Goal: Task Accomplishment & Management: Manage account settings

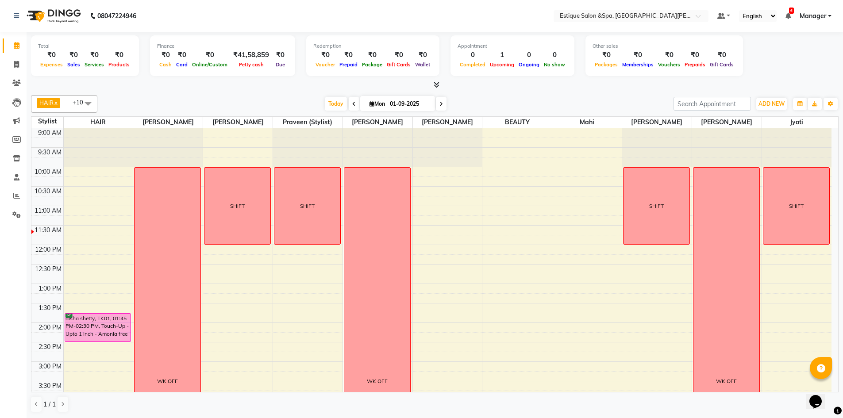
click at [436, 108] on span at bounding box center [441, 104] width 11 height 14
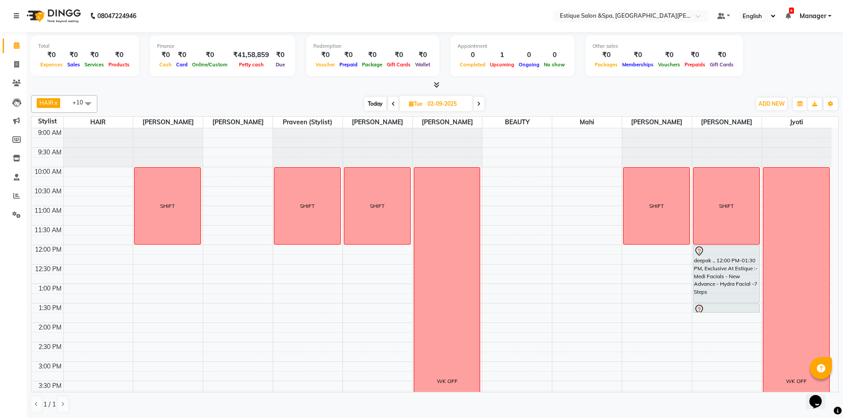
click at [478, 105] on icon at bounding box center [479, 103] width 4 height 5
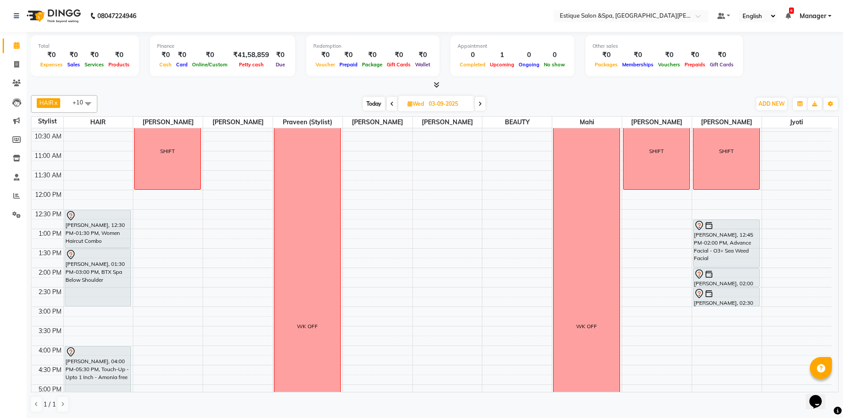
scroll to position [34, 0]
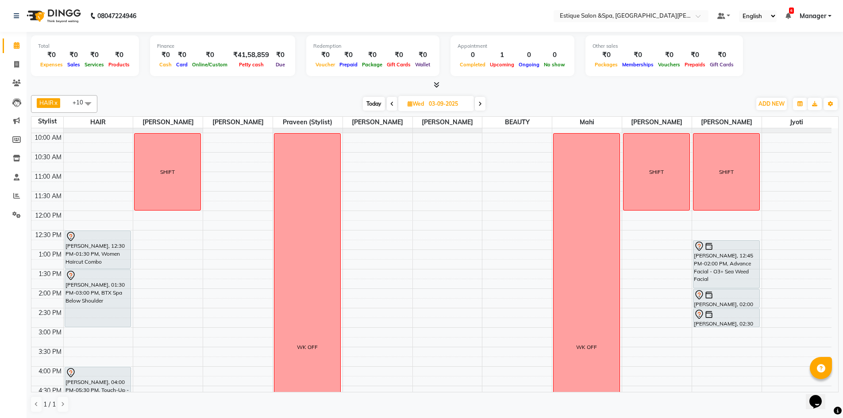
click at [480, 100] on span at bounding box center [480, 104] width 11 height 14
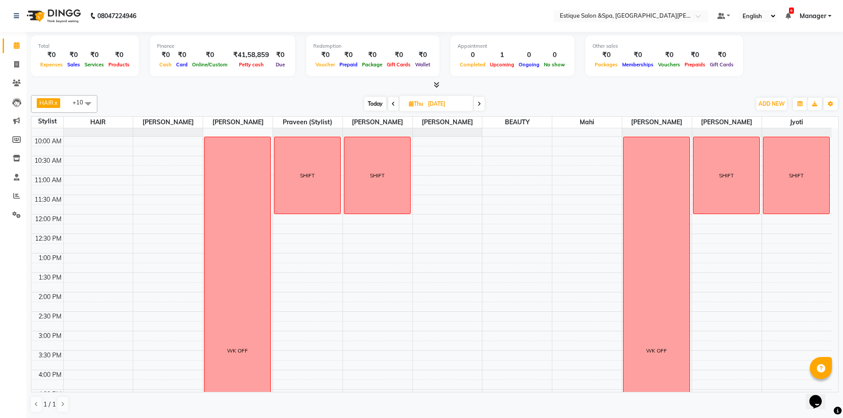
scroll to position [0, 0]
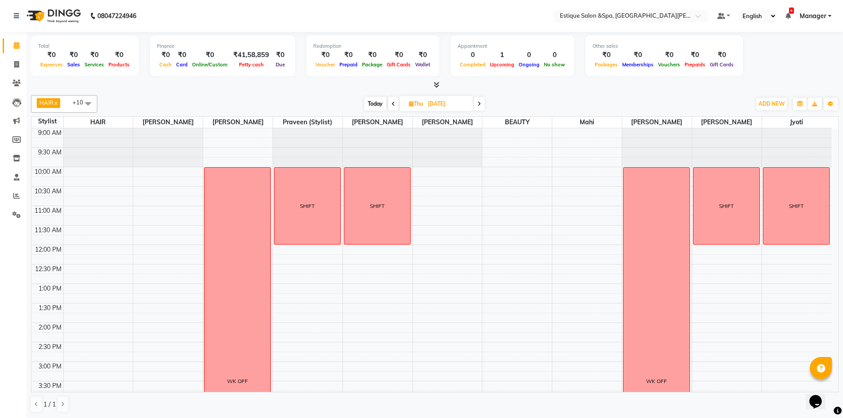
click at [395, 106] on span at bounding box center [393, 104] width 11 height 14
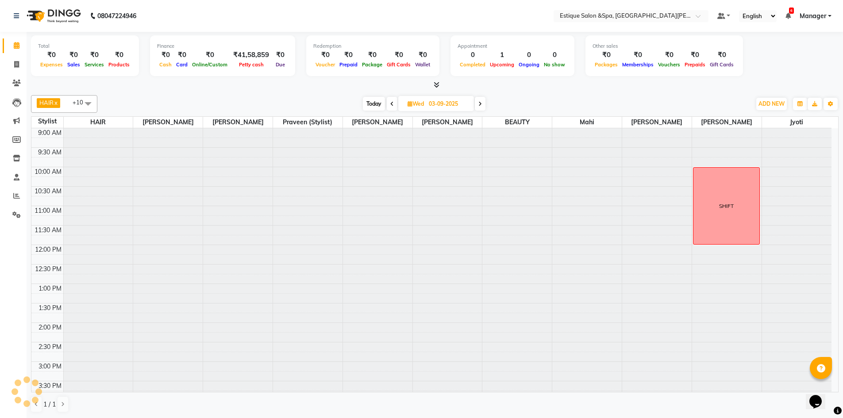
scroll to position [78, 0]
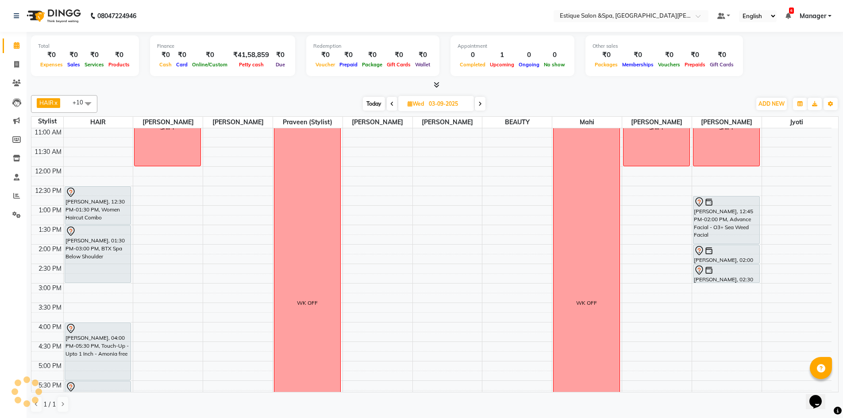
click at [371, 107] on span "Today" at bounding box center [374, 104] width 22 height 14
type input "01-09-2025"
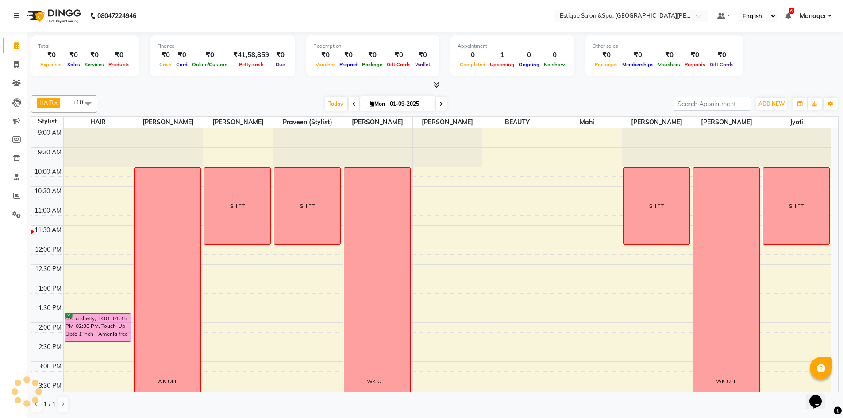
scroll to position [133, 0]
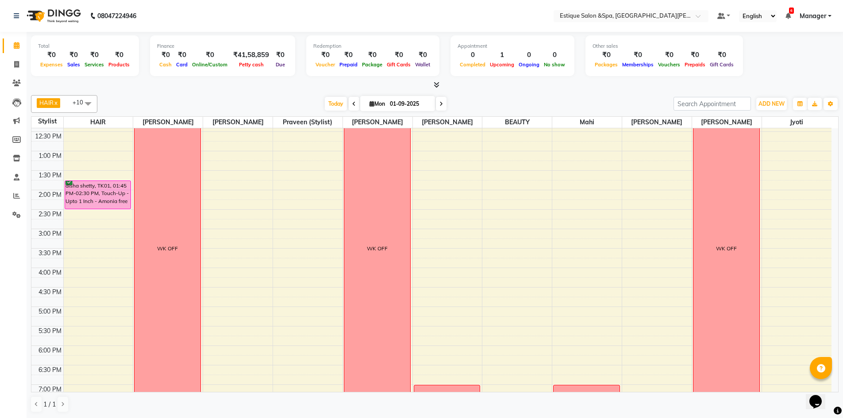
click at [395, 103] on input "01-09-2025" at bounding box center [409, 103] width 44 height 13
select select "9"
select select "2025"
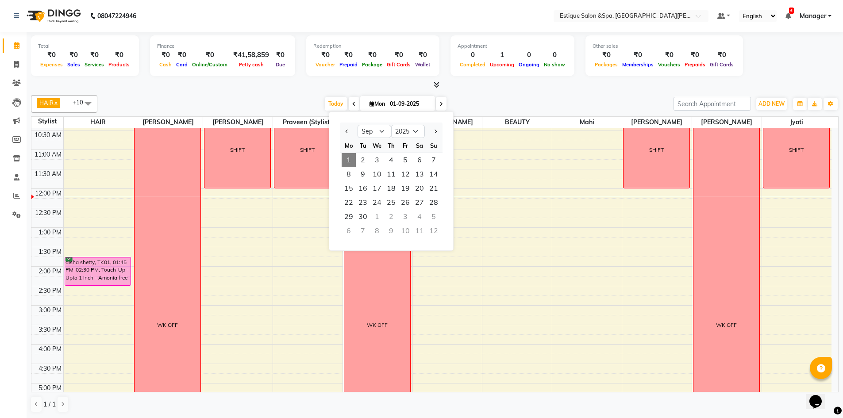
scroll to position [44, 0]
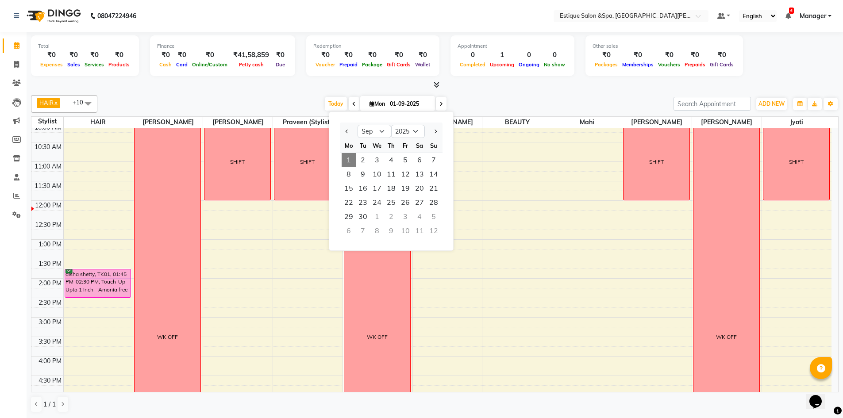
click at [228, 214] on div "9:00 AM 9:30 AM 10:00 AM 10:30 AM 11:00 AM 11:30 AM 12:00 PM 12:30 PM 1:00 PM 1…" at bounding box center [431, 337] width 800 height 506
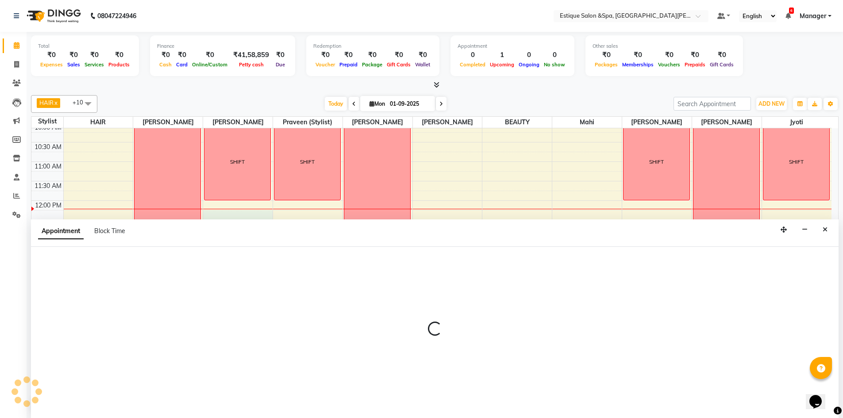
scroll to position [0, 0]
select select "20112"
select select "735"
select select "tentative"
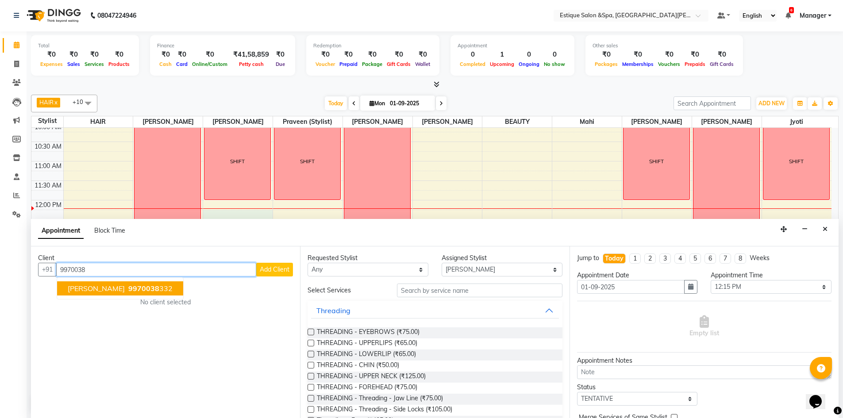
click at [94, 291] on span "[PERSON_NAME]" at bounding box center [96, 288] width 57 height 9
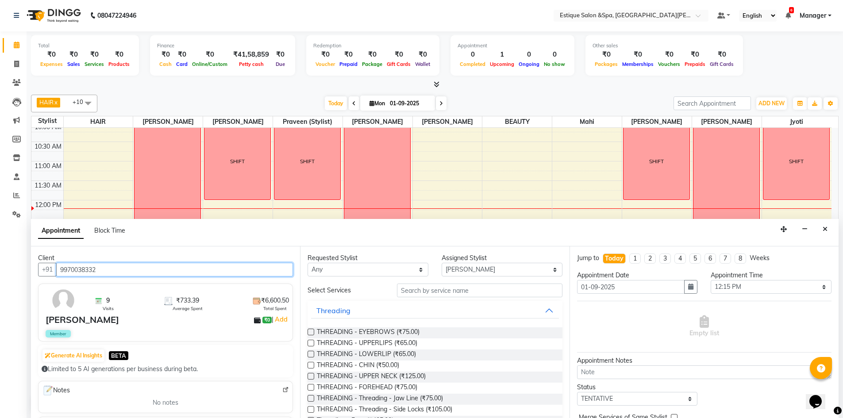
type input "9970038332"
click at [438, 289] on input "text" at bounding box center [480, 291] width 166 height 14
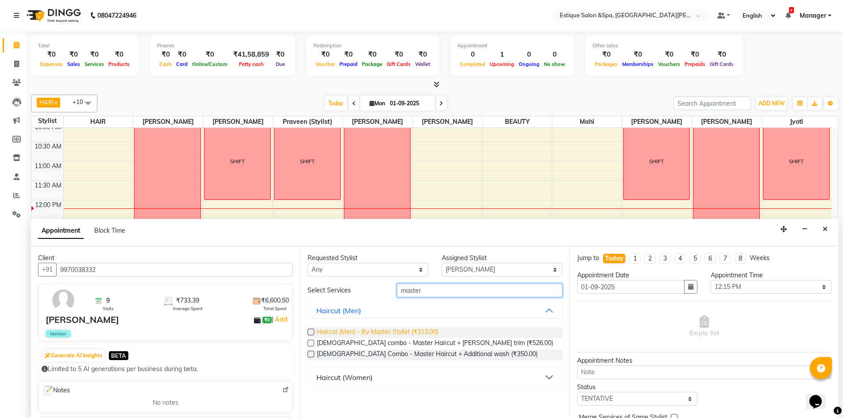
type input "master"
click at [356, 331] on span "Haircut (Men) - By Master Stylist (₹313.00)" at bounding box center [377, 333] width 121 height 11
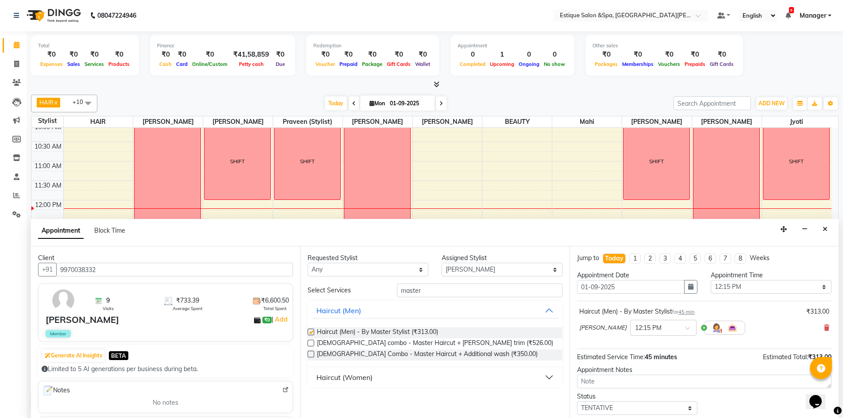
checkbox input "false"
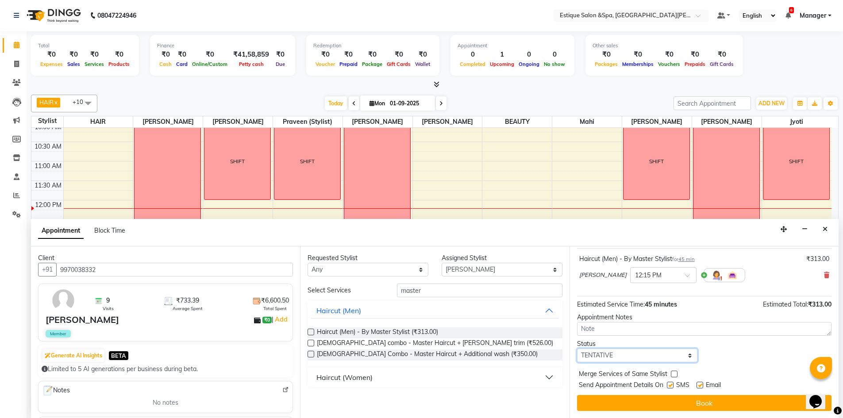
click at [627, 361] on select "Select TENTATIVE CONFIRM CHECK-IN UPCOMING" at bounding box center [637, 356] width 121 height 14
select select "confirm booking"
click at [577, 349] on select "Select TENTATIVE CONFIRM CHECK-IN UPCOMING" at bounding box center [637, 356] width 121 height 14
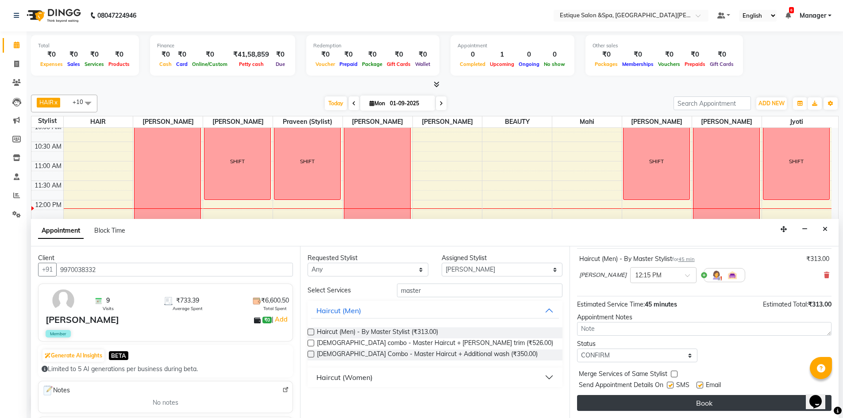
click at [626, 402] on button "Book" at bounding box center [704, 403] width 255 height 16
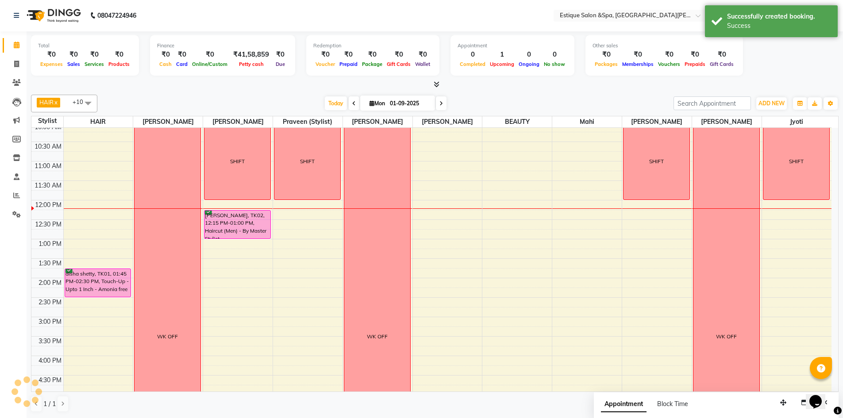
scroll to position [0, 0]
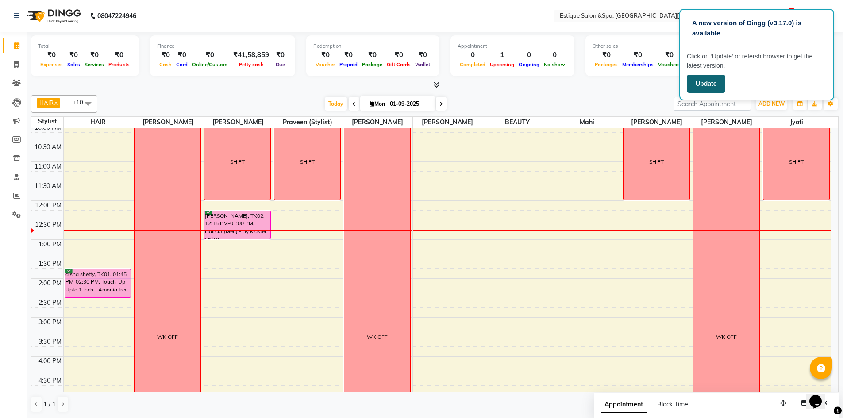
click at [695, 80] on button "Update" at bounding box center [706, 84] width 39 height 18
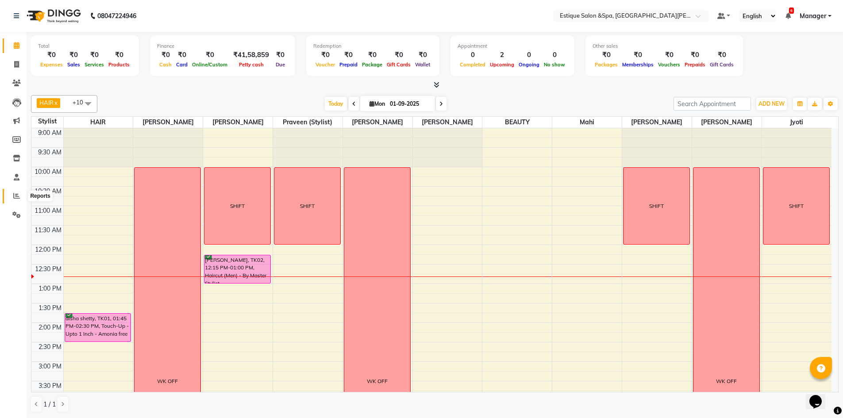
click at [15, 192] on span at bounding box center [16, 196] width 15 height 10
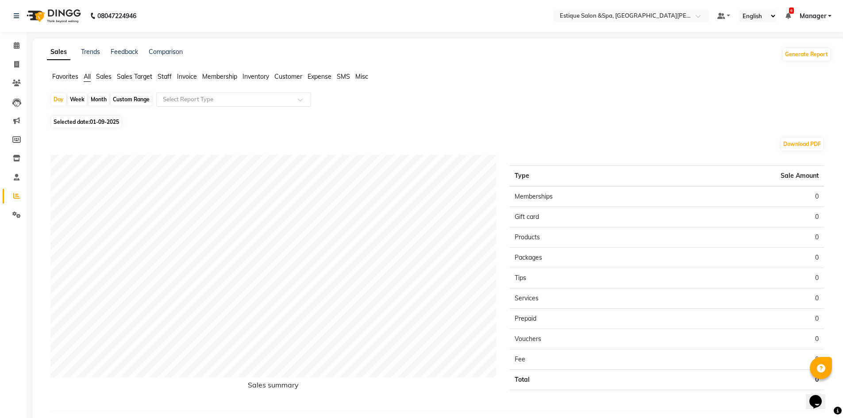
click at [213, 100] on input "text" at bounding box center [224, 99] width 127 height 9
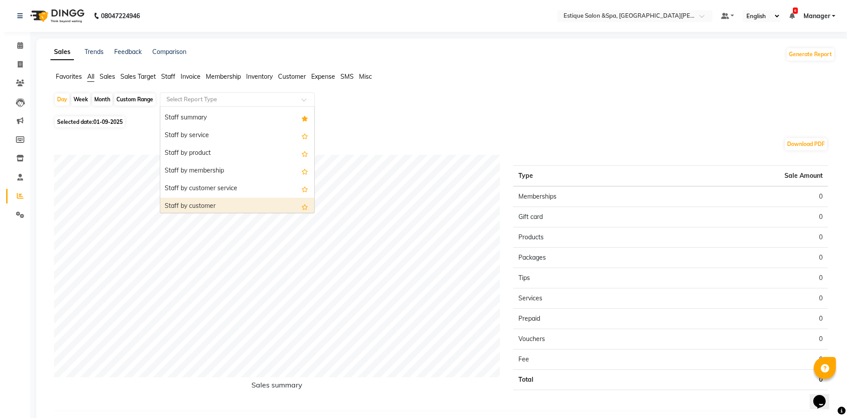
scroll to position [266, 0]
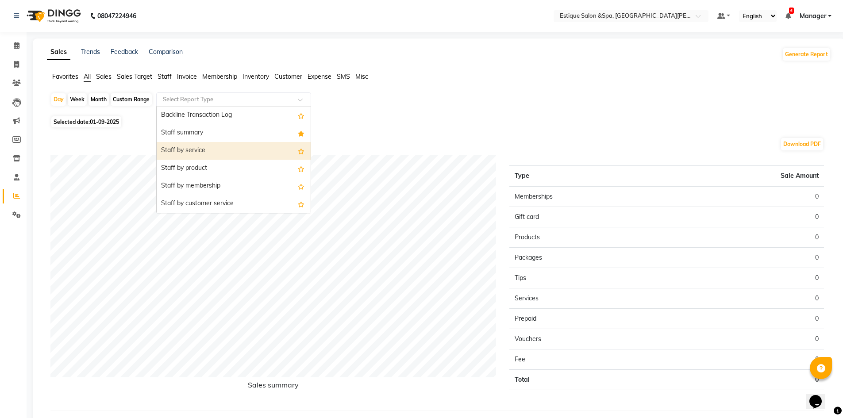
click at [211, 150] on div "Staff by service" at bounding box center [234, 151] width 154 height 18
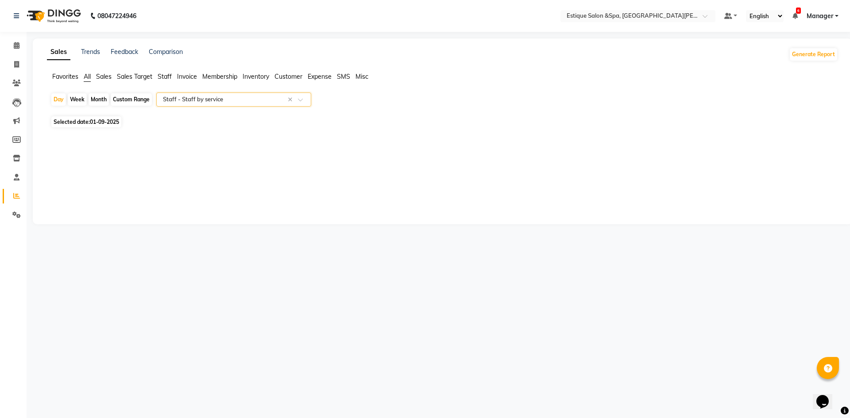
click at [227, 102] on input "text" at bounding box center [224, 99] width 127 height 9
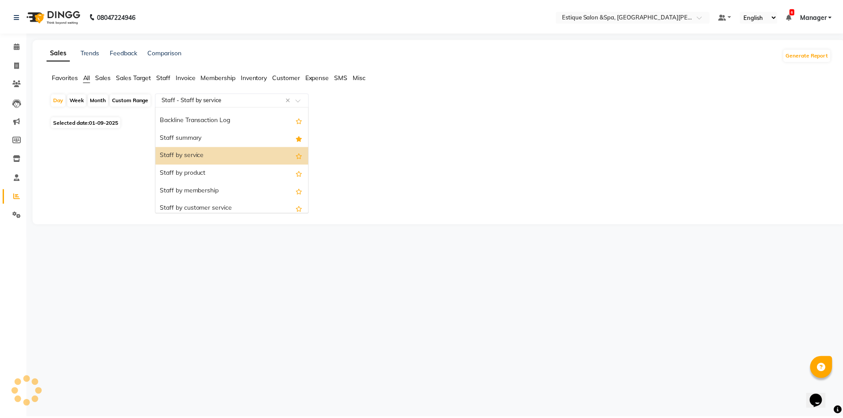
scroll to position [248, 0]
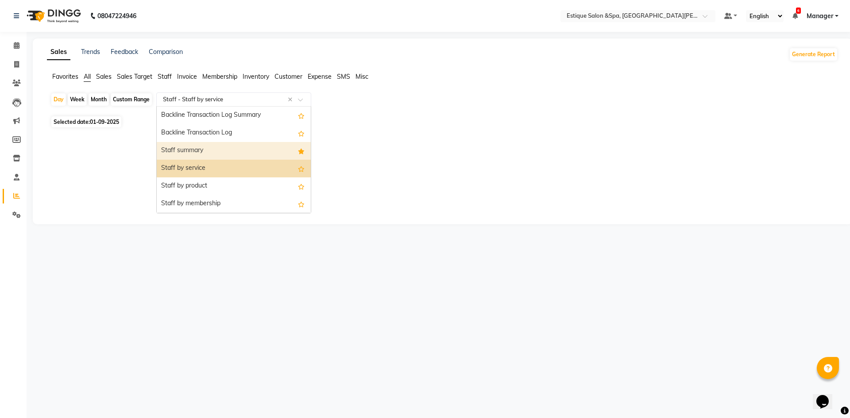
click at [193, 148] on div "Staff summary" at bounding box center [234, 151] width 154 height 18
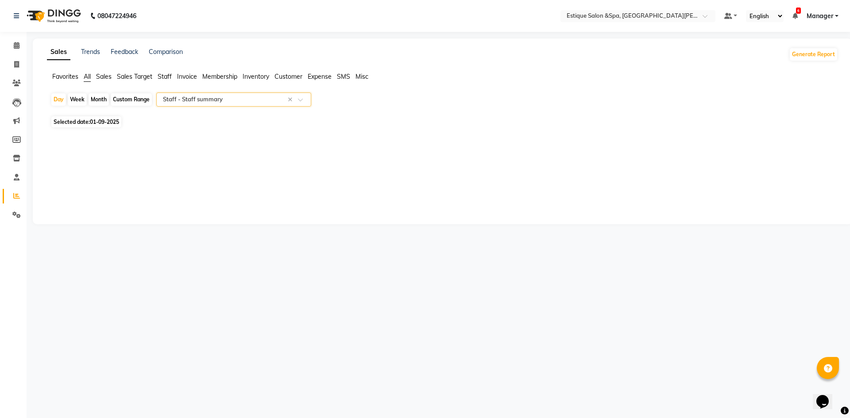
click at [96, 99] on div "Month" at bounding box center [99, 99] width 20 height 12
select select "9"
select select "2025"
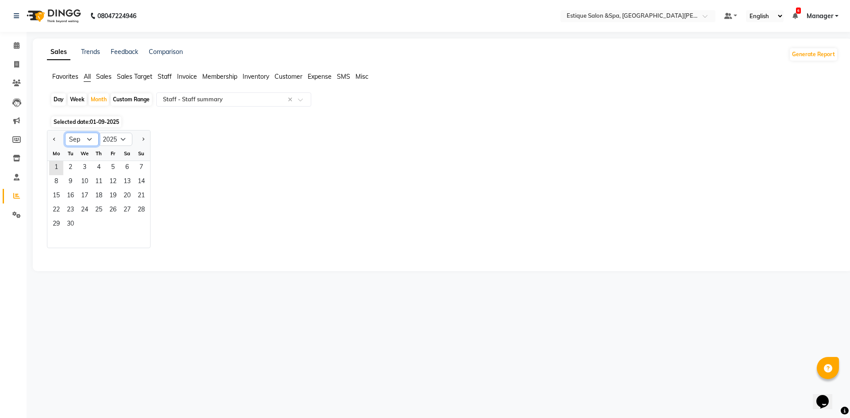
drag, startPoint x: 81, startPoint y: 141, endPoint x: 83, endPoint y: 146, distance: 5.2
click at [81, 141] on select "Jan Feb Mar Apr May Jun Jul Aug Sep Oct Nov Dec" at bounding box center [82, 139] width 34 height 13
select select "8"
click at [65, 133] on select "Jan Feb Mar Apr May Jun Jul Aug Sep Oct Nov Dec" at bounding box center [82, 139] width 34 height 13
click at [110, 169] on span "1" at bounding box center [113, 168] width 14 height 14
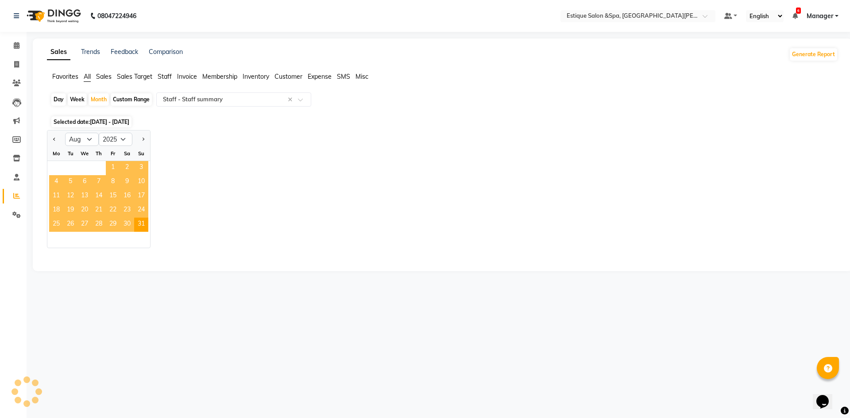
select select "full_report"
select select "csv"
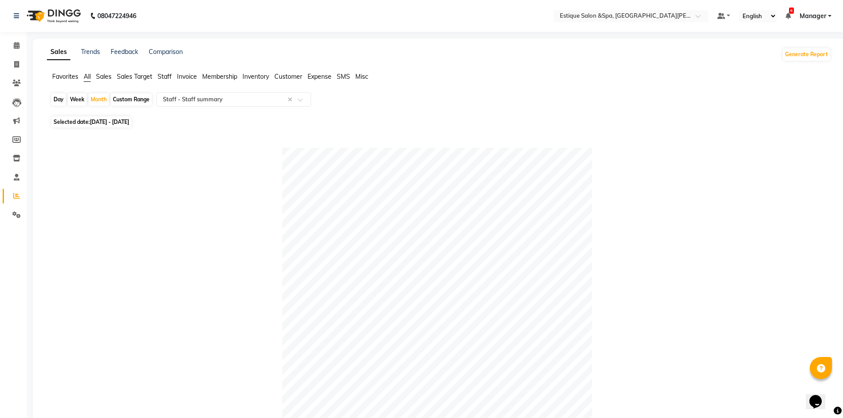
scroll to position [177, 0]
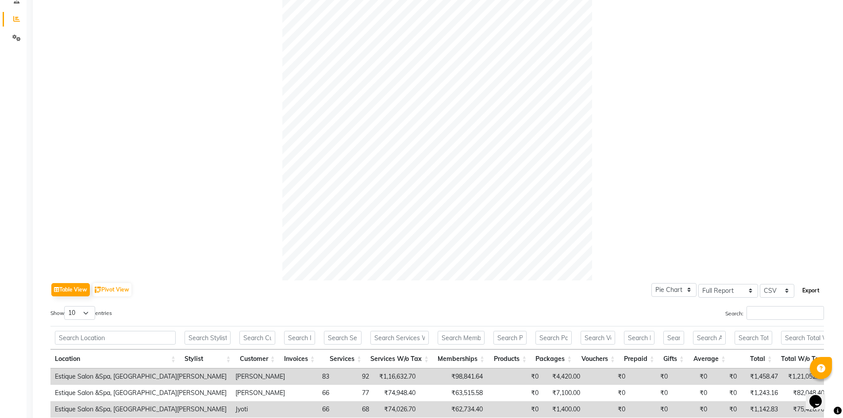
click at [814, 291] on button "Export" at bounding box center [811, 290] width 24 height 15
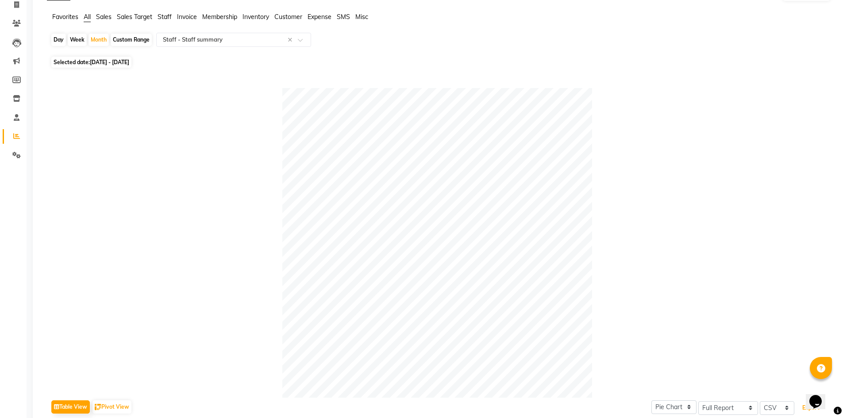
scroll to position [44, 0]
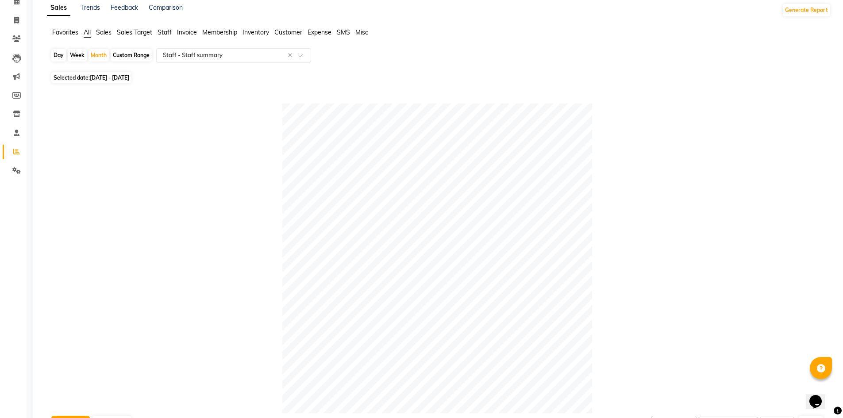
click at [210, 56] on input "text" at bounding box center [224, 55] width 127 height 9
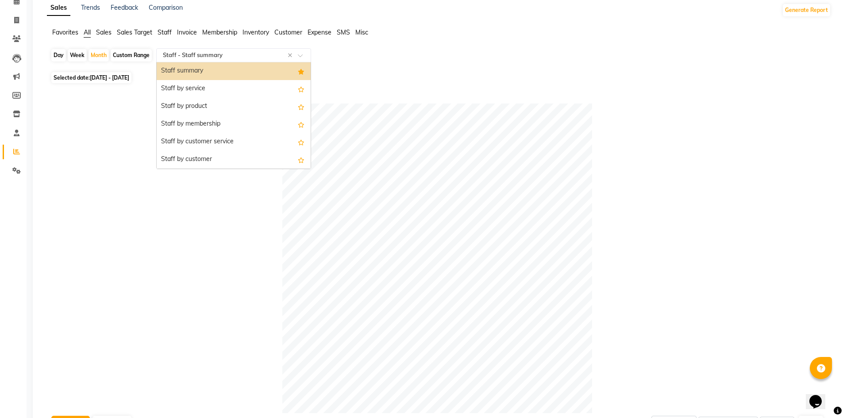
scroll to position [0, 0]
click at [174, 70] on div "Daily Sales" at bounding box center [234, 71] width 154 height 18
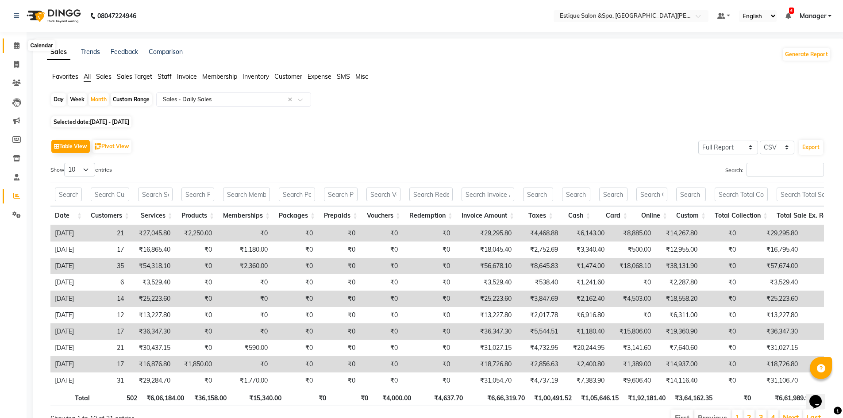
click at [17, 46] on icon at bounding box center [17, 45] width 6 height 7
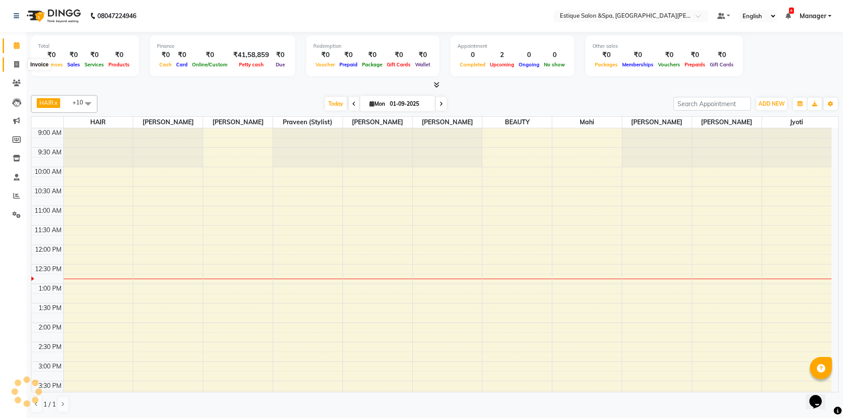
click at [18, 67] on icon at bounding box center [16, 64] width 5 height 7
select select "service"
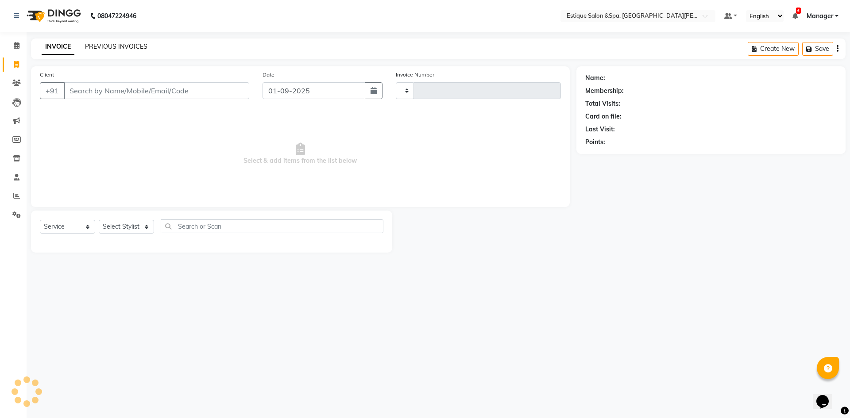
click at [109, 46] on link "PREVIOUS INVOICES" at bounding box center [116, 46] width 62 height 8
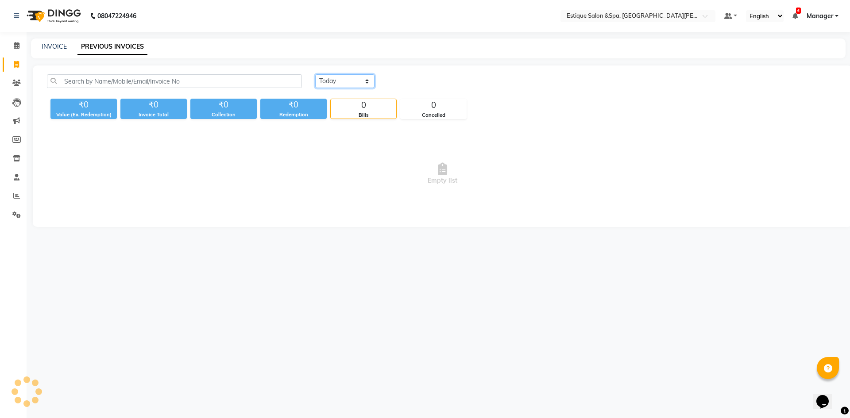
click at [340, 83] on select "Today Yesterday Custom Range" at bounding box center [344, 81] width 59 height 14
select select "range"
click at [315, 74] on select "Today Yesterday Custom Range" at bounding box center [344, 81] width 59 height 14
click at [424, 83] on input "01-09-2025" at bounding box center [417, 81] width 62 height 12
select select "9"
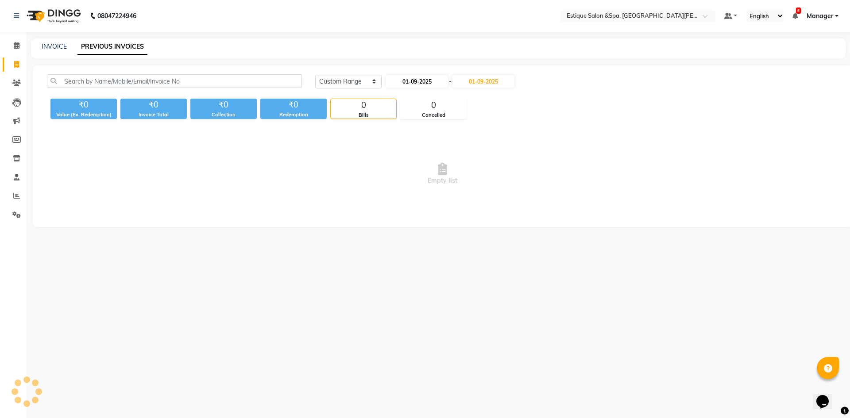
select select "2025"
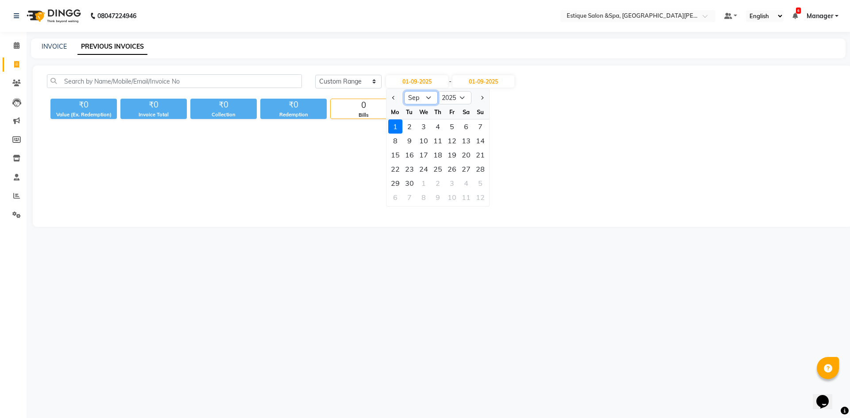
drag, startPoint x: 413, startPoint y: 98, endPoint x: 414, endPoint y: 104, distance: 5.3
click at [413, 98] on select "Jan Feb Mar Apr May Jun Jul Aug Sep Oct Nov Dec" at bounding box center [421, 97] width 34 height 13
select select "8"
click at [404, 91] on select "Jan Feb Mar Apr May Jun Jul Aug Sep Oct Nov Dec" at bounding box center [421, 97] width 34 height 13
click at [451, 126] on div "1" at bounding box center [452, 127] width 14 height 14
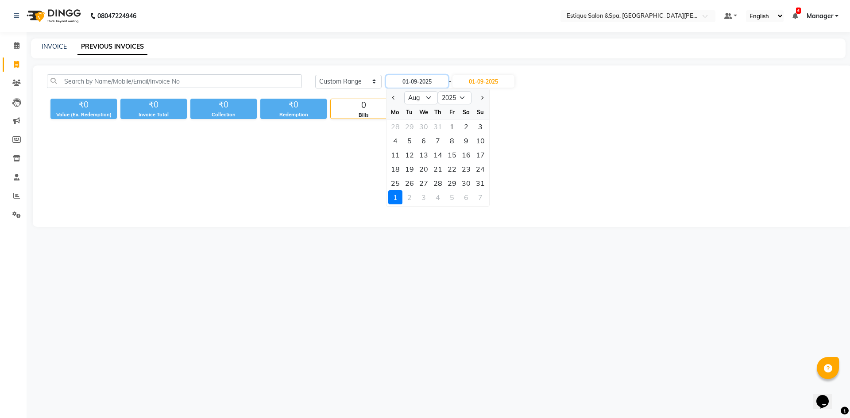
type input "01-08-2025"
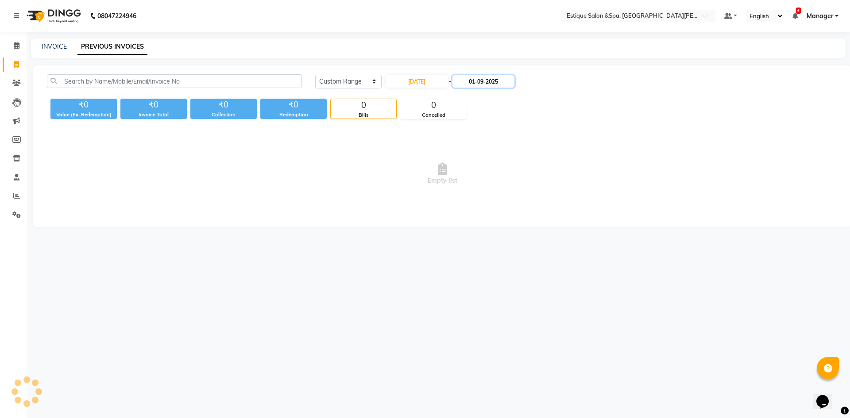
click at [494, 86] on input "01-09-2025" at bounding box center [483, 81] width 62 height 12
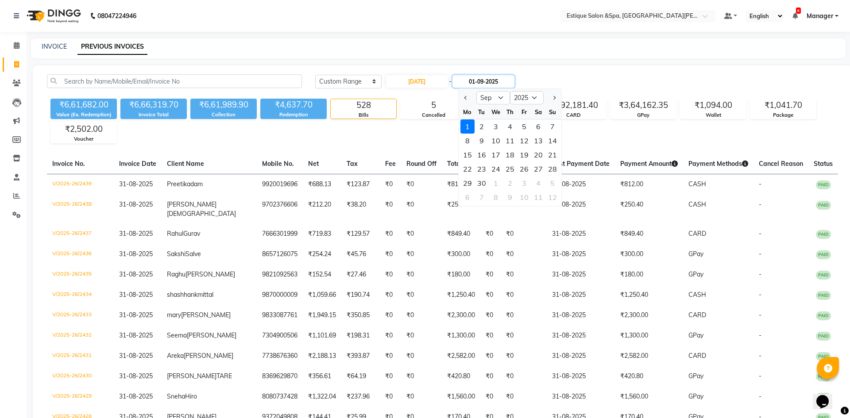
click at [495, 81] on input "01-09-2025" at bounding box center [483, 81] width 62 height 12
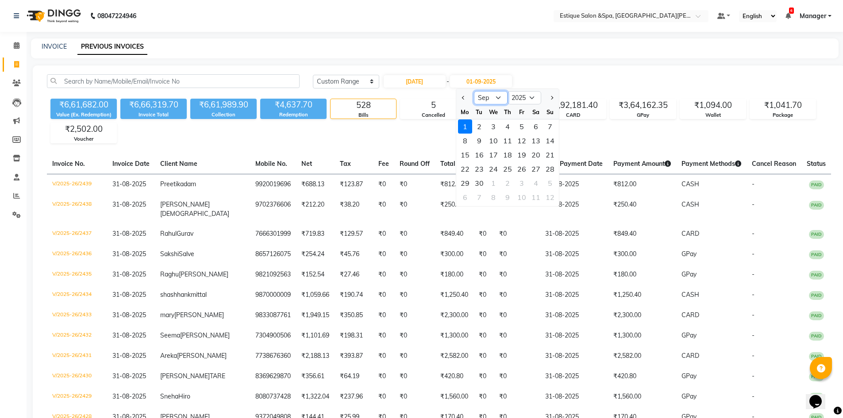
click at [493, 102] on select "Aug Sep Oct Nov Dec" at bounding box center [491, 97] width 34 height 13
select select "8"
click at [474, 91] on select "Aug Sep Oct Nov Dec" at bounding box center [491, 97] width 34 height 13
click at [547, 184] on div "31" at bounding box center [550, 183] width 14 height 14
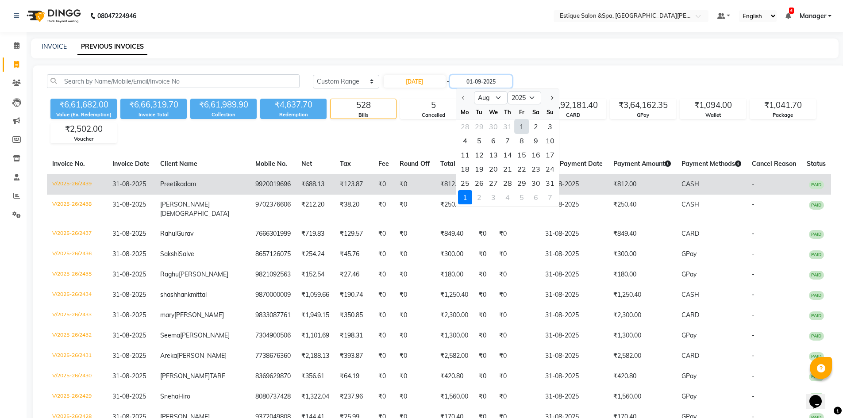
type input "31-08-2025"
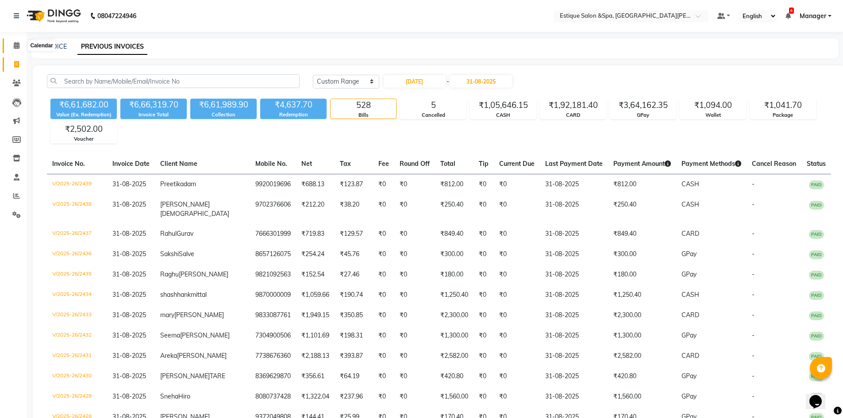
click at [17, 44] on icon at bounding box center [17, 45] width 6 height 7
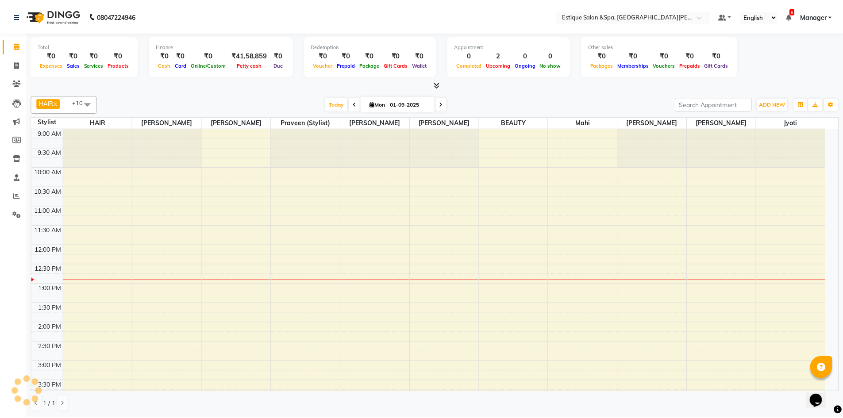
scroll to position [117, 0]
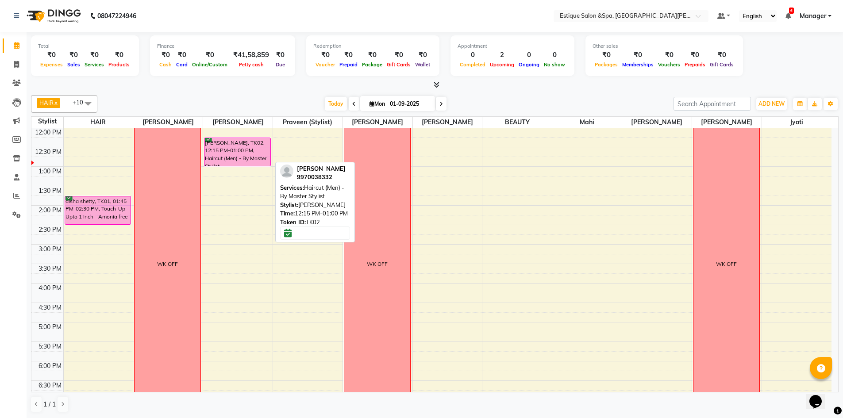
click at [230, 145] on div "[PERSON_NAME], TK02, 12:15 PM-01:00 PM, Haircut (Men) - By Master Stylist" at bounding box center [237, 152] width 66 height 28
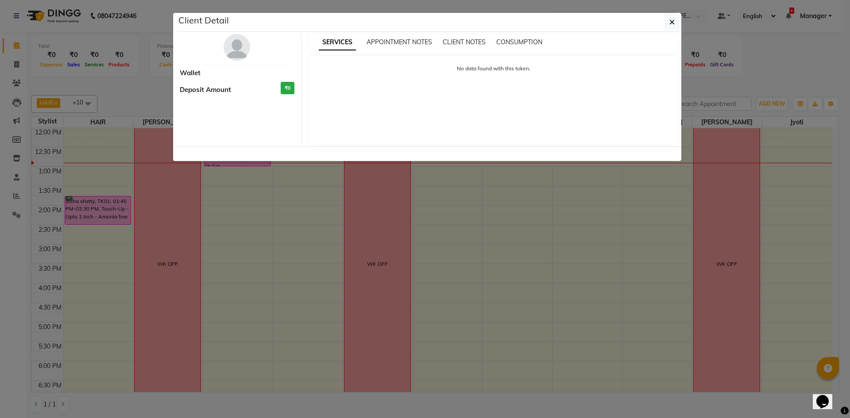
select select "6"
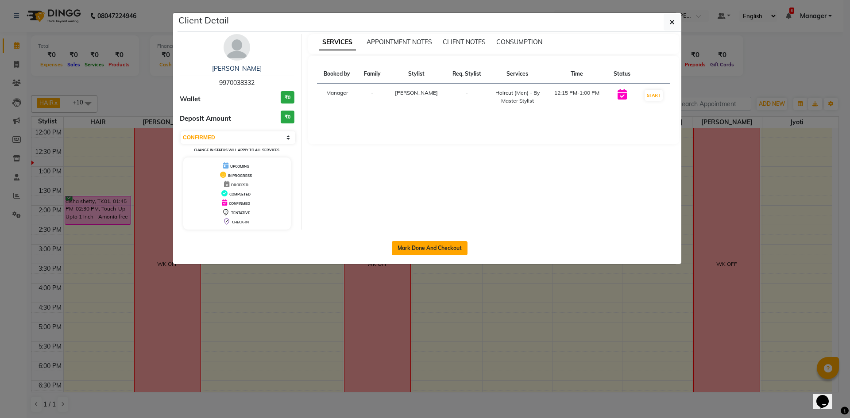
click at [424, 243] on button "Mark Done And Checkout" at bounding box center [430, 248] width 76 height 14
select select "service"
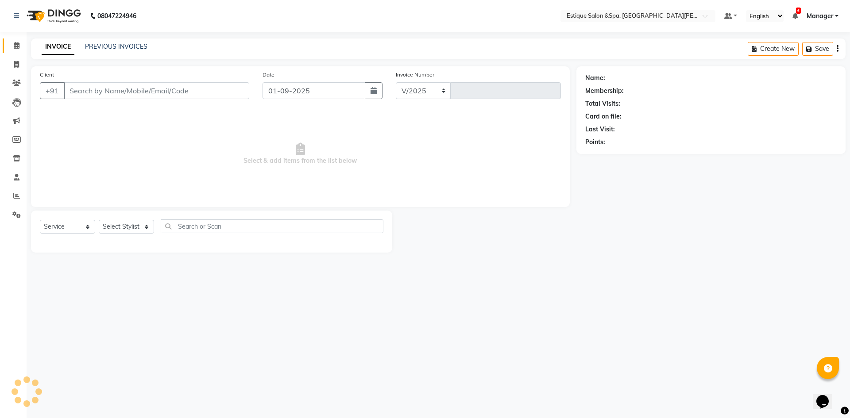
select select "3928"
type input "2440"
type input "9970038332"
select select "20112"
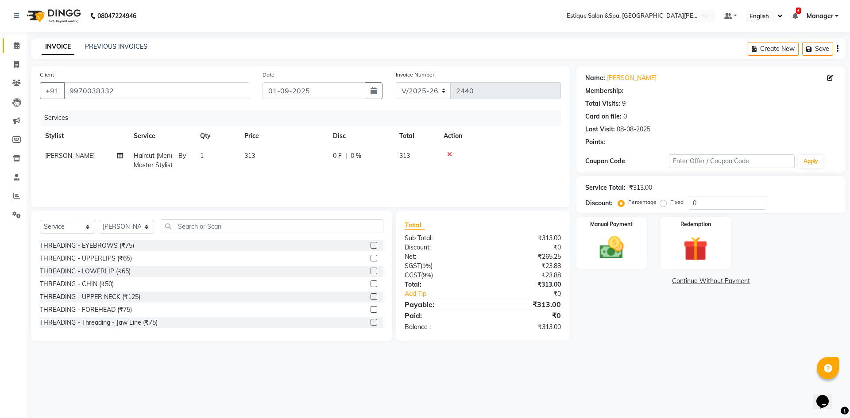
select select "1: Object"
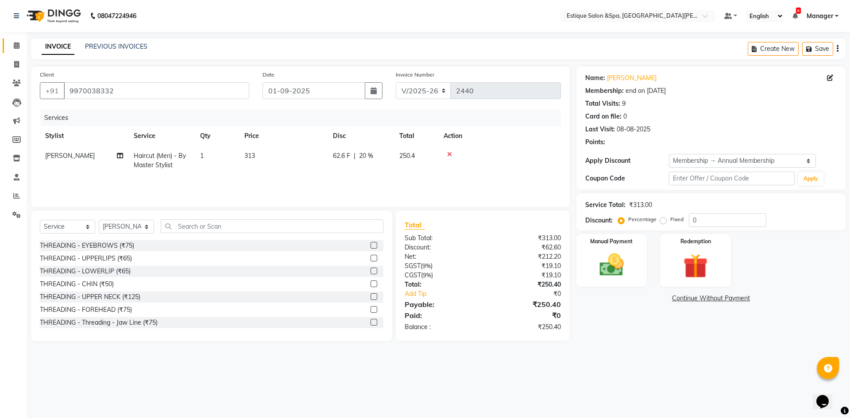
type input "20"
click at [599, 254] on img at bounding box center [611, 265] width 41 height 29
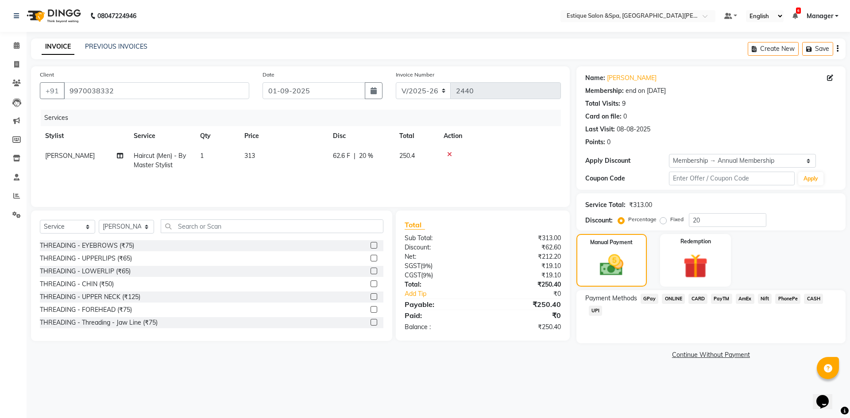
click at [810, 299] on span "CASH" at bounding box center [813, 299] width 19 height 10
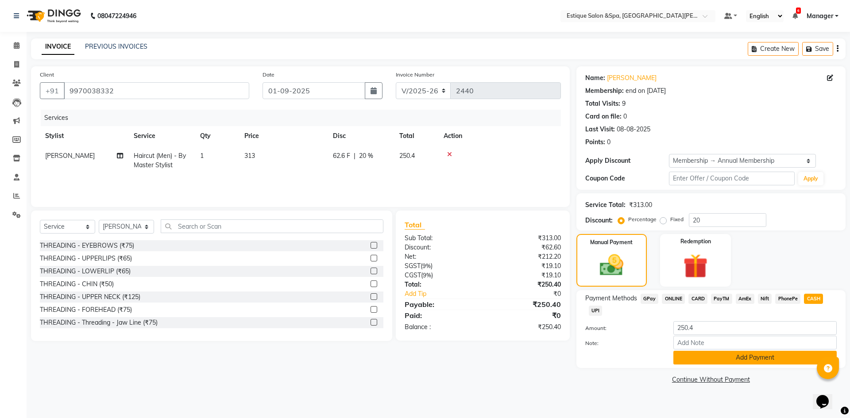
click at [743, 359] on button "Add Payment" at bounding box center [754, 358] width 163 height 14
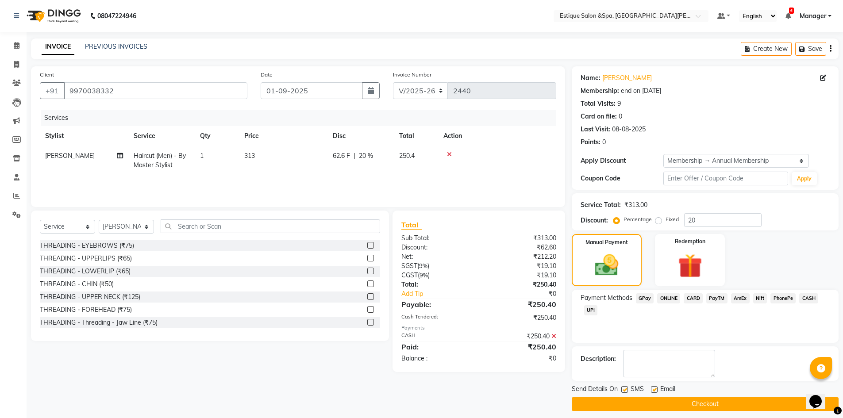
click at [683, 401] on button "Checkout" at bounding box center [705, 404] width 267 height 14
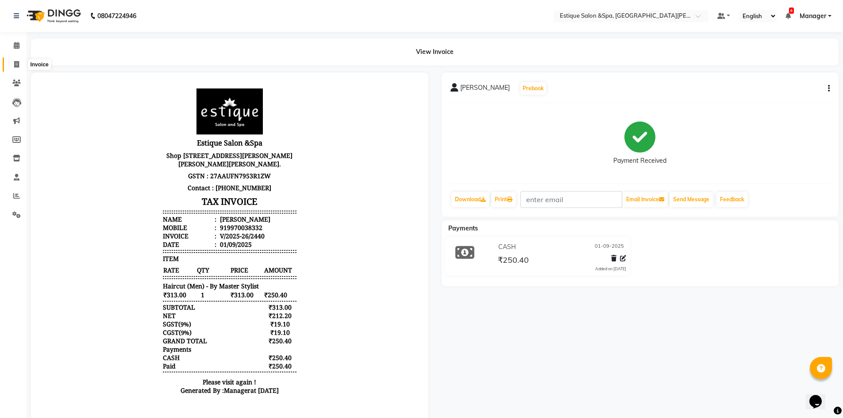
click at [17, 62] on icon at bounding box center [16, 64] width 5 height 7
select select "3928"
select select "service"
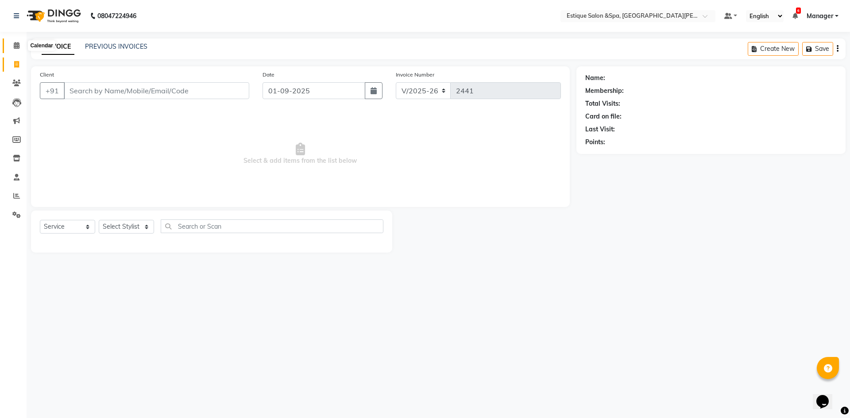
click at [15, 42] on icon at bounding box center [17, 45] width 6 height 7
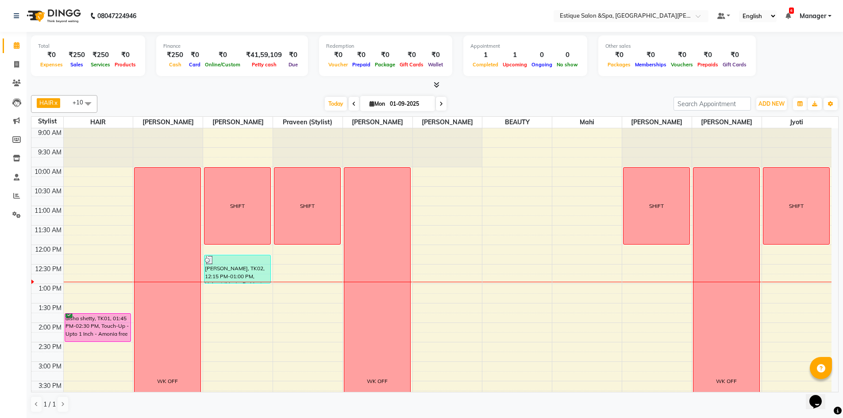
click at [254, 289] on div "9:00 AM 9:30 AM 10:00 AM 10:30 AM 11:00 AM 11:30 AM 12:00 PM 12:30 PM 1:00 PM 1…" at bounding box center [431, 381] width 800 height 506
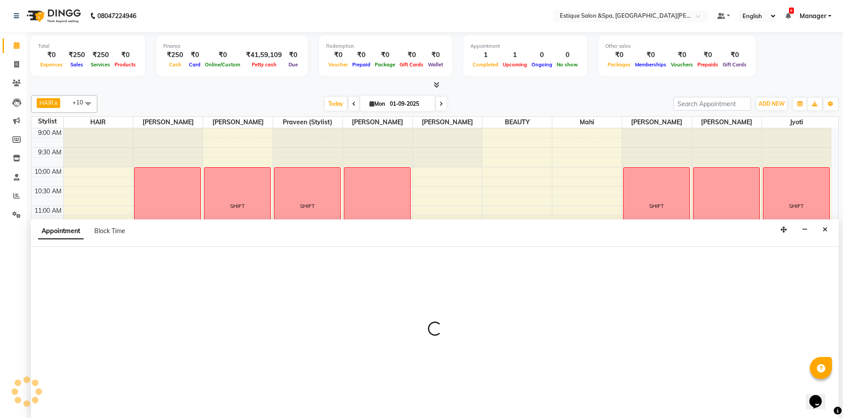
scroll to position [0, 0]
select select "20112"
select select "tentative"
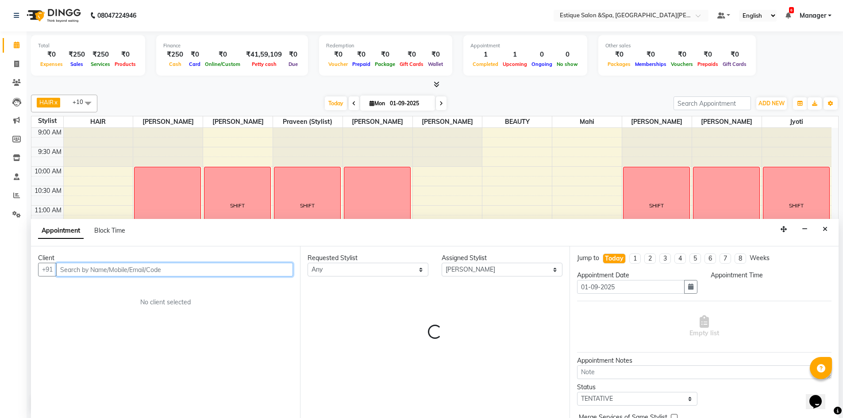
select select "780"
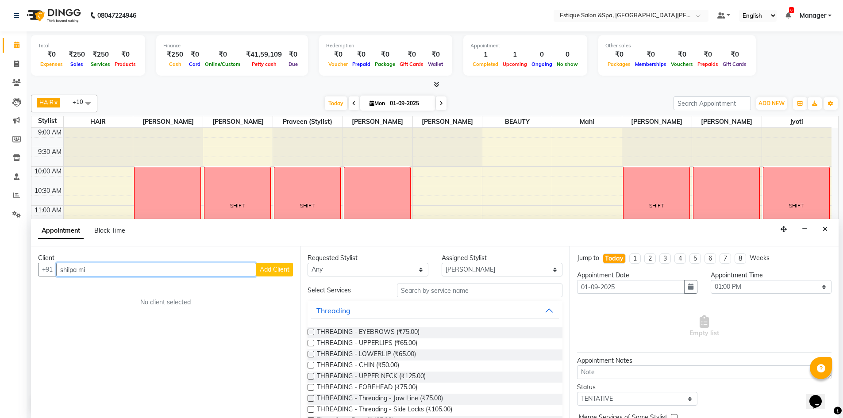
click at [116, 273] on input "shilpa mi" at bounding box center [156, 270] width 200 height 14
click at [116, 272] on input "shilpa mi" at bounding box center [156, 270] width 200 height 14
type input "s"
click at [128, 288] on span "808000" at bounding box center [141, 288] width 27 height 9
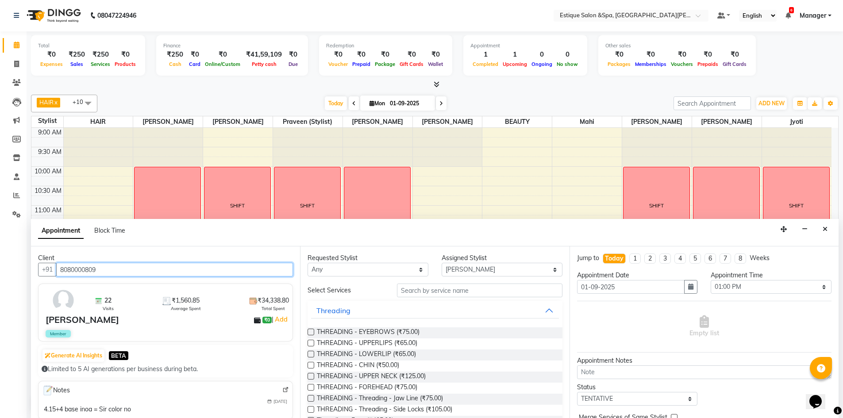
type input "8080000809"
click at [445, 292] on input "text" at bounding box center [480, 291] width 166 height 14
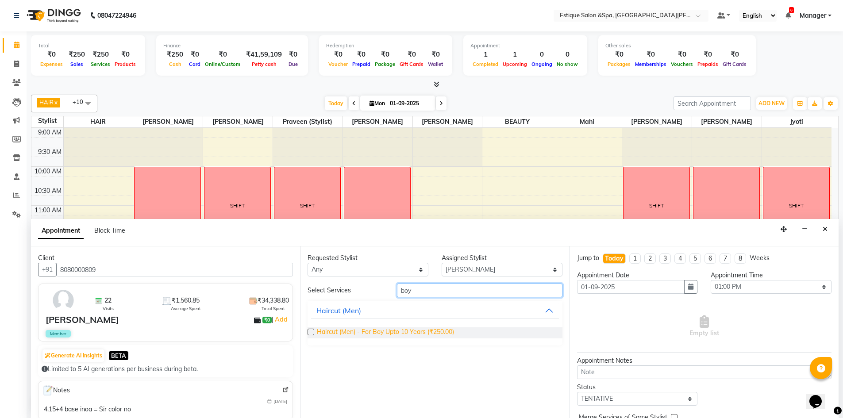
type input "boy"
click at [397, 334] on span "Haircut (Men) - For Boy Upto 10 Years (₹250.00)" at bounding box center [385, 333] width 137 height 11
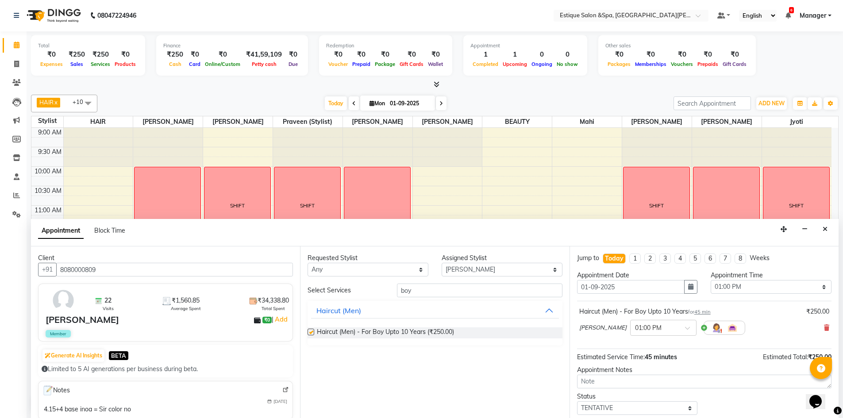
checkbox input "false"
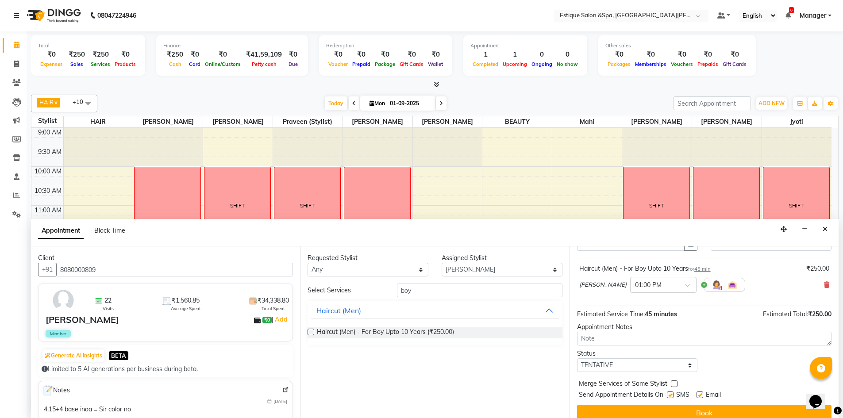
scroll to position [44, 0]
click at [636, 360] on select "Select TENTATIVE CONFIRM CHECK-IN UPCOMING" at bounding box center [637, 364] width 121 height 14
select select "confirm booking"
click at [577, 357] on select "Select TENTATIVE CONFIRM CHECK-IN UPCOMING" at bounding box center [637, 364] width 121 height 14
click at [622, 403] on div "Jump to Today 1 2 3 4 5 6 7 8 Weeks Appointment Date 01-09-2025 Appointment Tim…" at bounding box center [704, 333] width 269 height 172
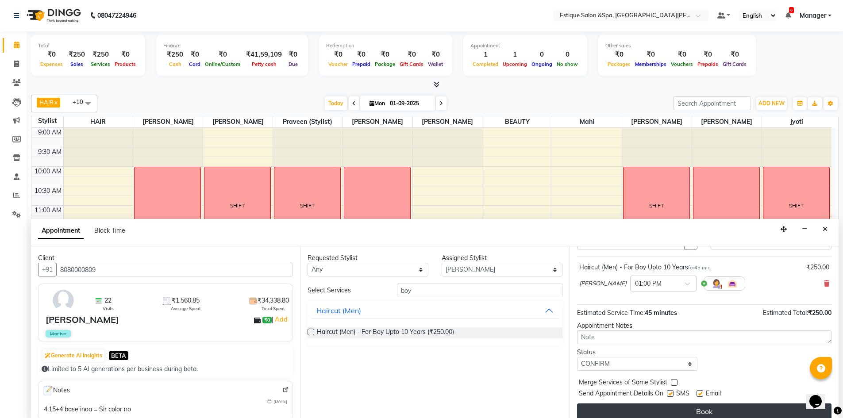
click at [623, 407] on button "Book" at bounding box center [704, 412] width 255 height 16
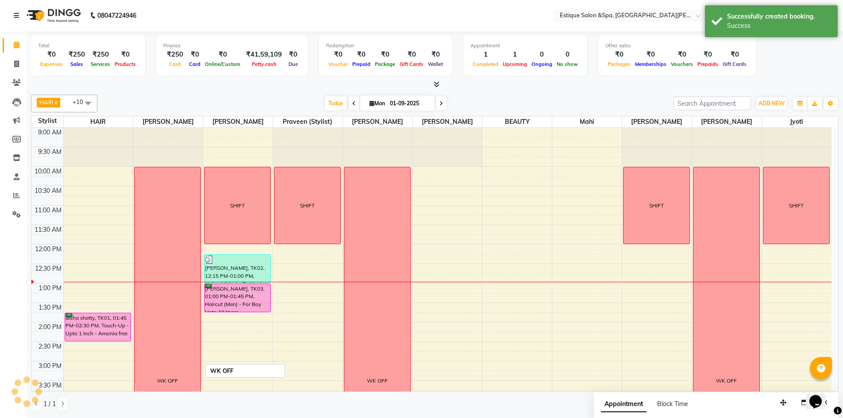
scroll to position [0, 0]
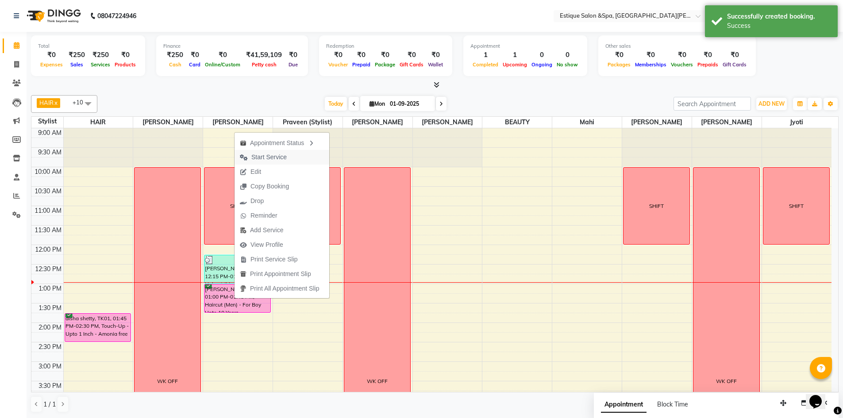
click at [268, 161] on span "Start Service" at bounding box center [268, 157] width 35 height 9
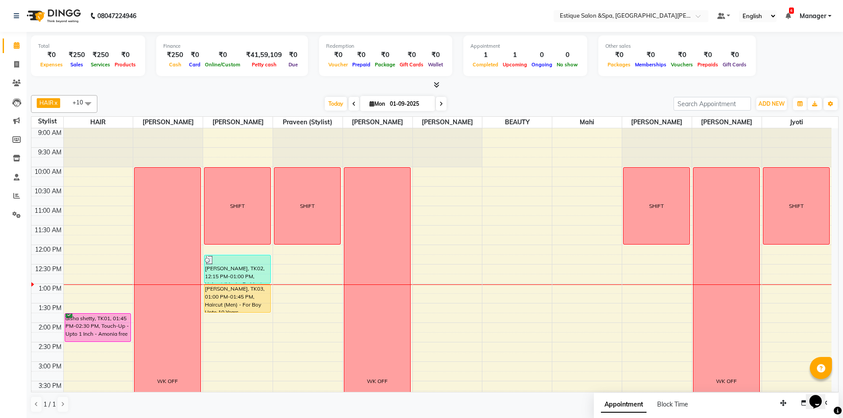
click at [299, 288] on div "9:00 AM 9:30 AM 10:00 AM 10:30 AM 11:00 AM 11:30 AM 12:00 PM 12:30 PM 1:00 PM 1…" at bounding box center [431, 381] width 800 height 506
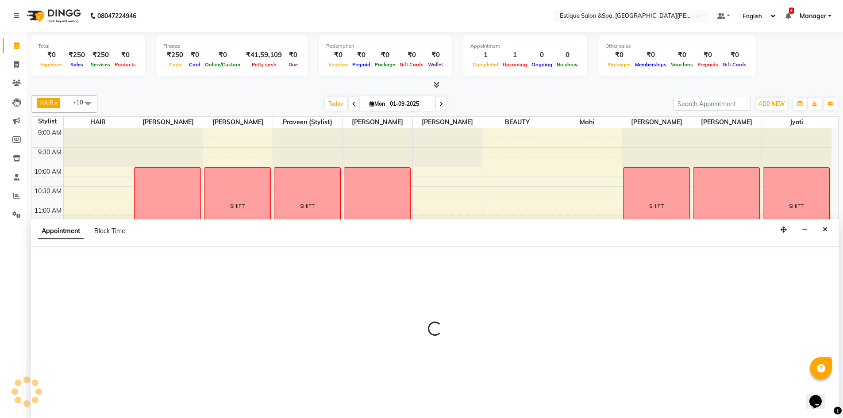
scroll to position [0, 0]
select select "89093"
select select "tentative"
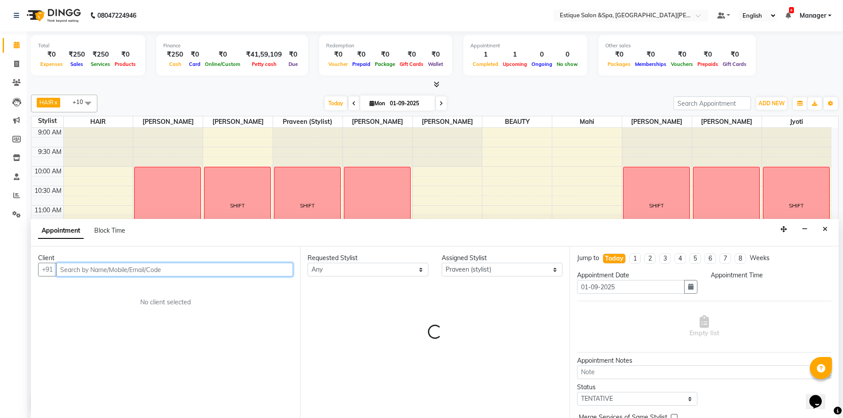
select select "780"
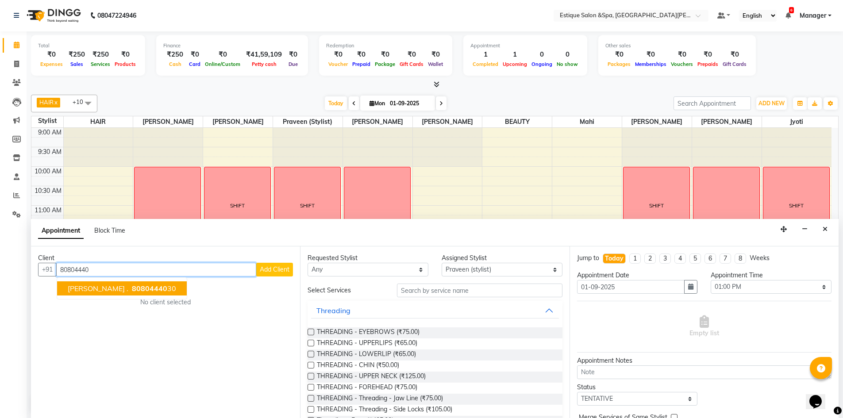
click at [132, 290] on span "80804440" at bounding box center [149, 288] width 35 height 9
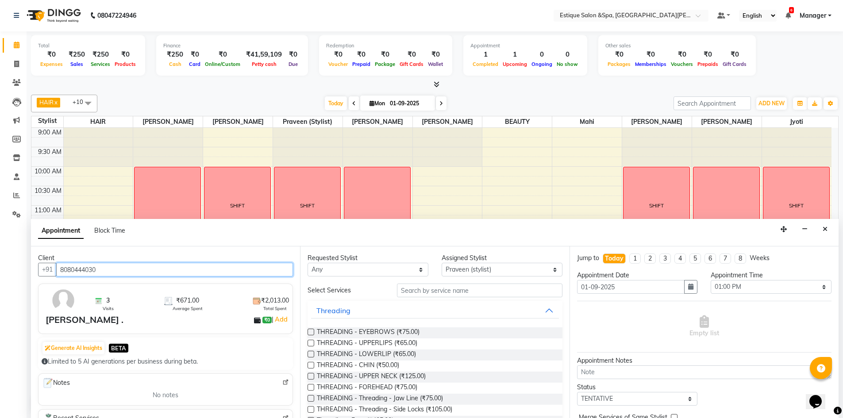
type input "8080444030"
click at [432, 295] on input "text" at bounding box center [480, 291] width 166 height 14
click at [455, 269] on select "Select aaves BEAUTY HAIR Haniya shaikh Jyoti kanchan pp laxmi pp Mahi Manager N…" at bounding box center [502, 270] width 121 height 14
select select "65828"
click at [442, 263] on select "Select aaves BEAUTY HAIR Haniya shaikh Jyoti kanchan pp laxmi pp Mahi Manager N…" at bounding box center [502, 270] width 121 height 14
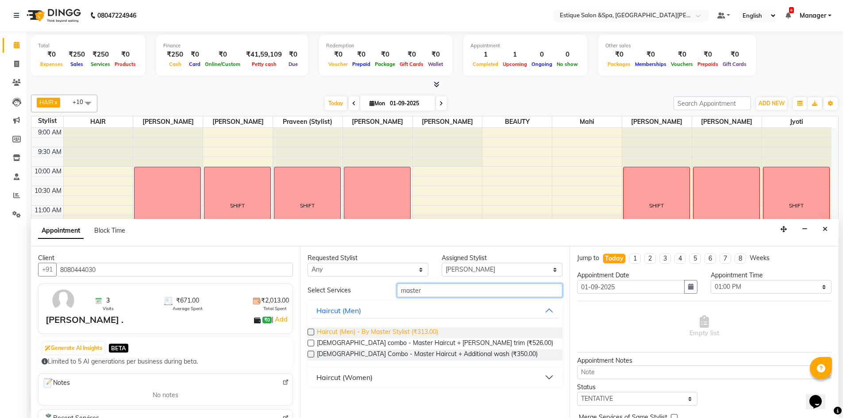
type input "master"
click at [407, 330] on span "Haircut (Men) - By Master Stylist (₹313.00)" at bounding box center [377, 333] width 121 height 11
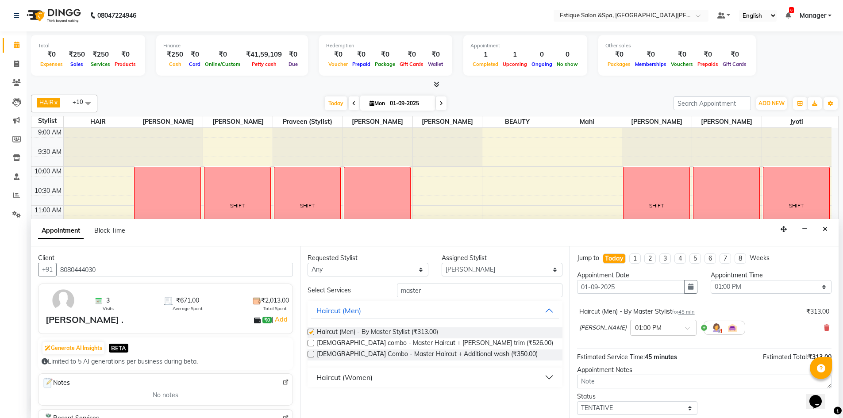
checkbox input "false"
click at [824, 327] on icon at bounding box center [826, 328] width 5 height 6
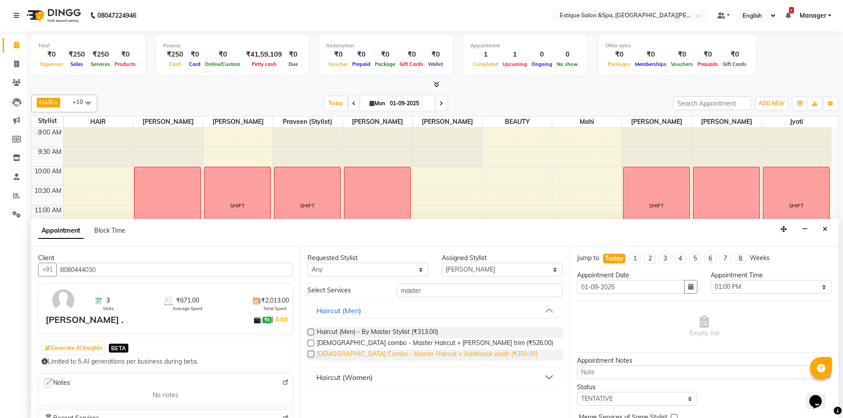
click at [409, 354] on span "[DEMOGRAPHIC_DATA] Combo - Master Haircut + Additional wash (₹350.00)" at bounding box center [427, 355] width 221 height 11
checkbox input "false"
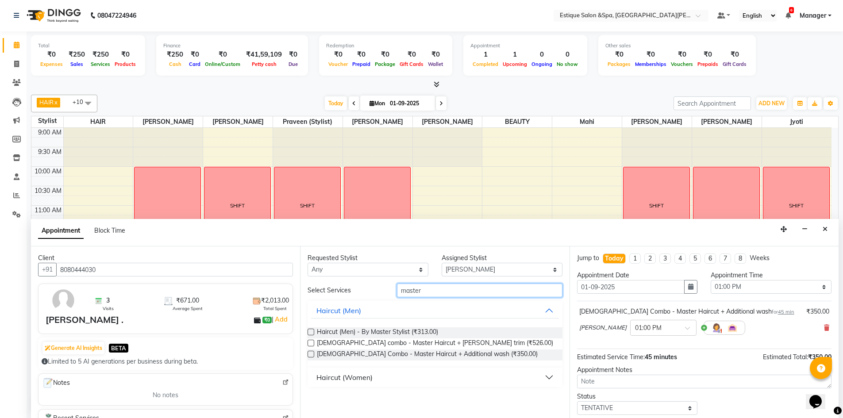
click at [427, 291] on input "master" at bounding box center [480, 291] width 166 height 14
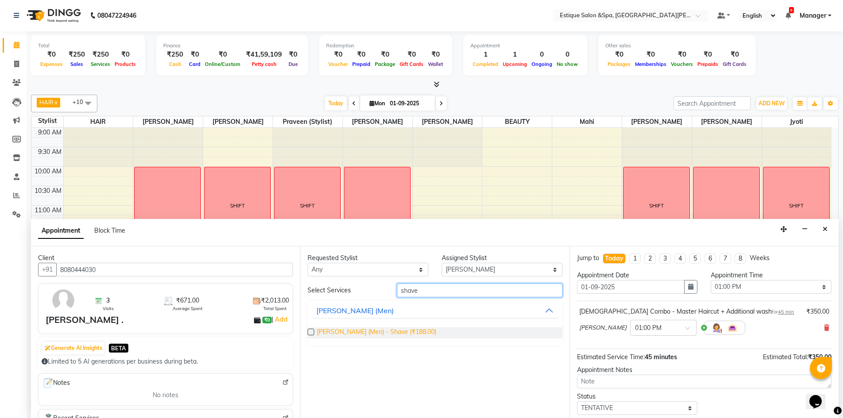
type input "shave"
click at [350, 333] on span "Beard (Men) - Shave (₹188.00)" at bounding box center [377, 333] width 120 height 11
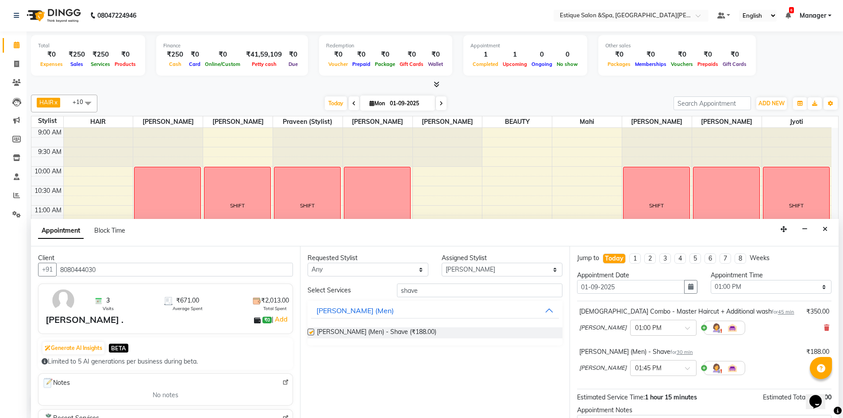
checkbox input "false"
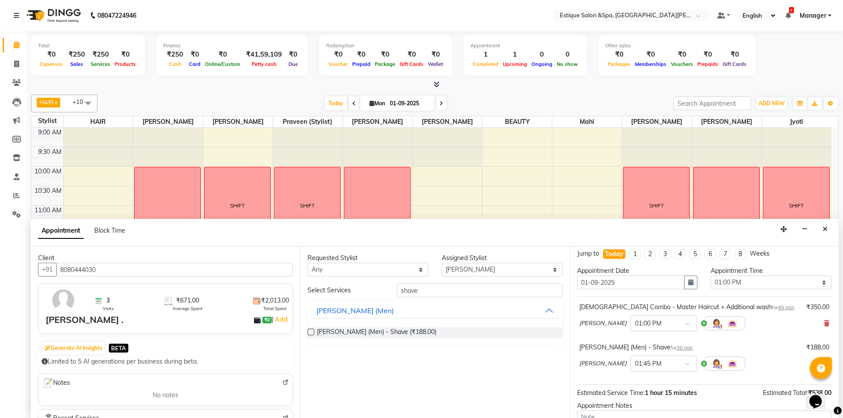
scroll to position [49, 0]
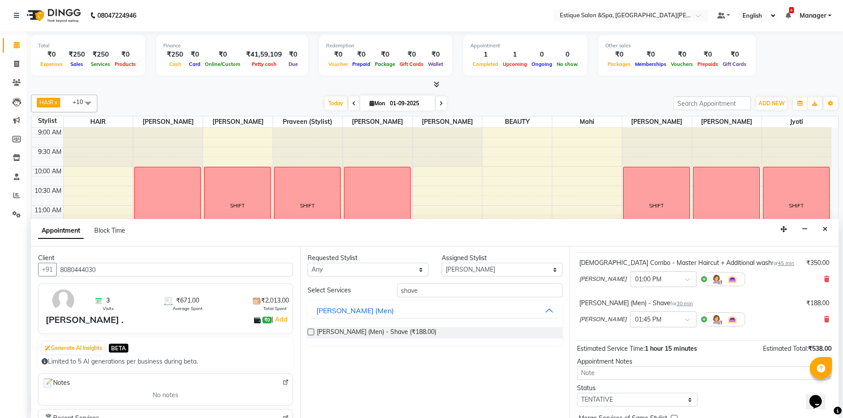
click at [823, 320] on div "Beard (Men) - Shave for 30 min ₹188.00 Savez salmani × 01:45 PM" at bounding box center [704, 315] width 255 height 37
click at [824, 320] on icon at bounding box center [826, 319] width 5 height 6
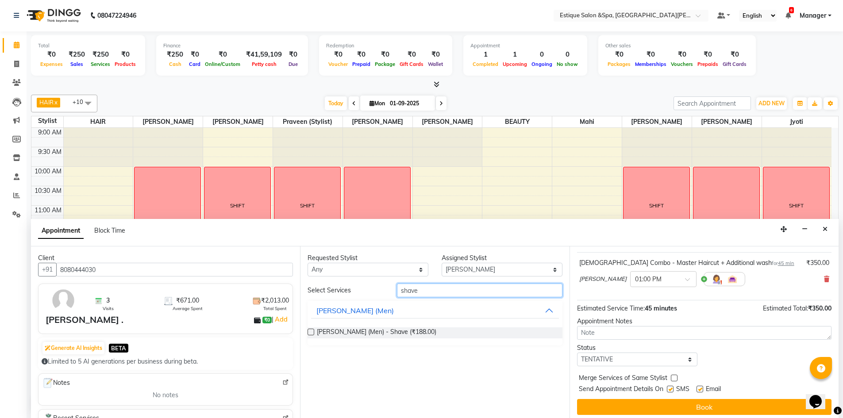
click at [419, 291] on input "shave" at bounding box center [480, 291] width 166 height 14
type input "beard"
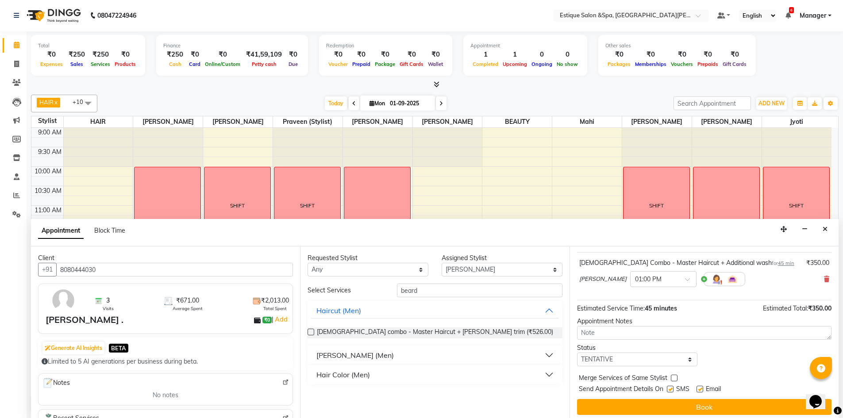
click at [339, 354] on div "[PERSON_NAME] (Men)" at bounding box center [354, 355] width 77 height 11
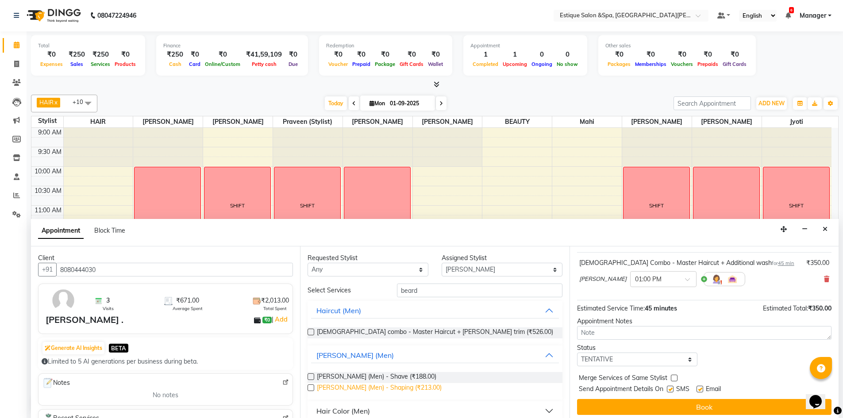
click at [353, 386] on span "Beard (Men) - Shaping (₹213.00)" at bounding box center [379, 388] width 125 height 11
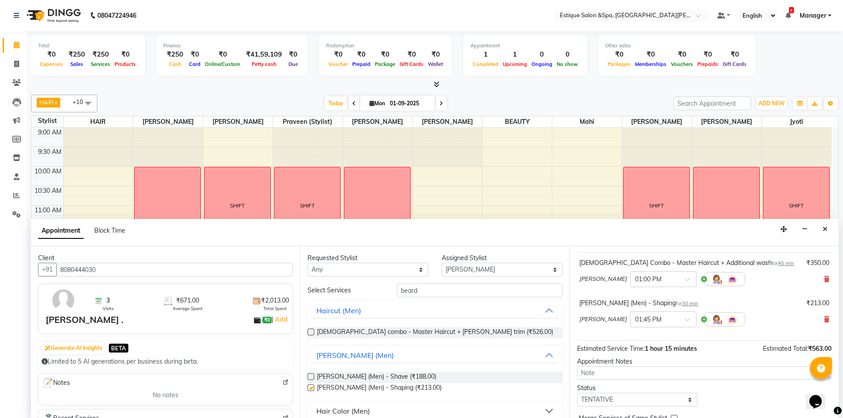
checkbox input "false"
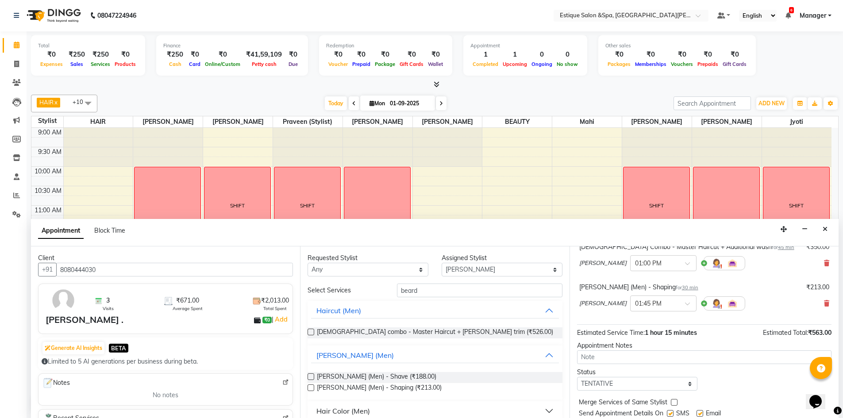
scroll to position [93, 0]
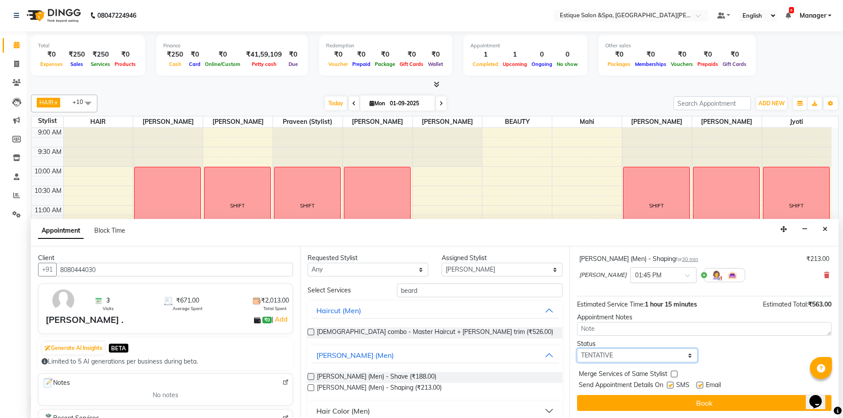
drag, startPoint x: 623, startPoint y: 353, endPoint x: 596, endPoint y: 366, distance: 29.5
click at [623, 353] on select "Select TENTATIVE CONFIRM CHECK-IN UPCOMING" at bounding box center [637, 356] width 121 height 14
select select "confirm booking"
click at [577, 349] on select "Select TENTATIVE CONFIRM CHECK-IN UPCOMING" at bounding box center [637, 356] width 121 height 14
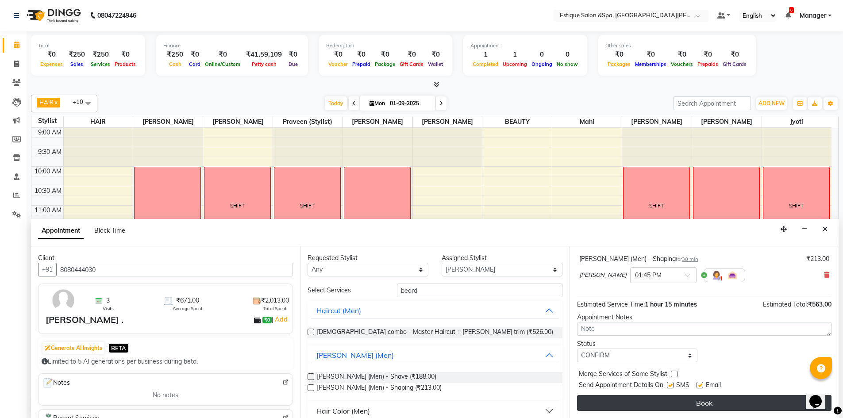
click at [615, 408] on button "Book" at bounding box center [704, 403] width 255 height 16
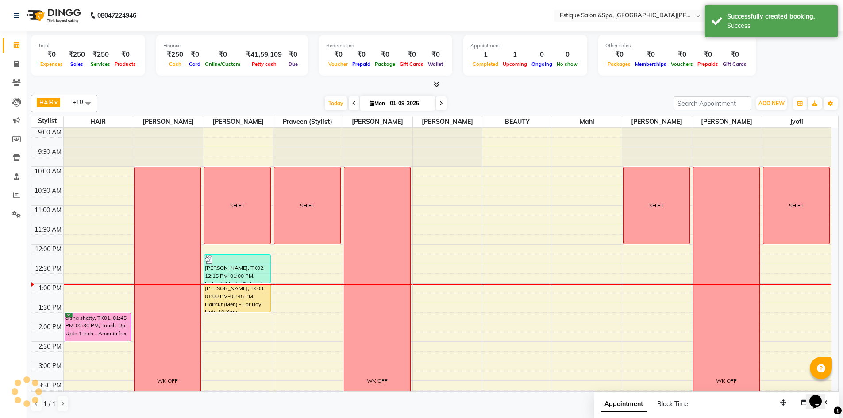
scroll to position [0, 0]
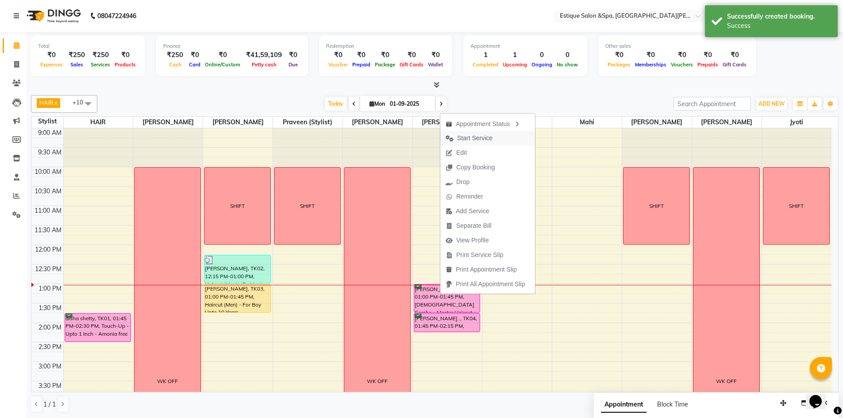
click at [482, 139] on span "Start Service" at bounding box center [474, 138] width 35 height 9
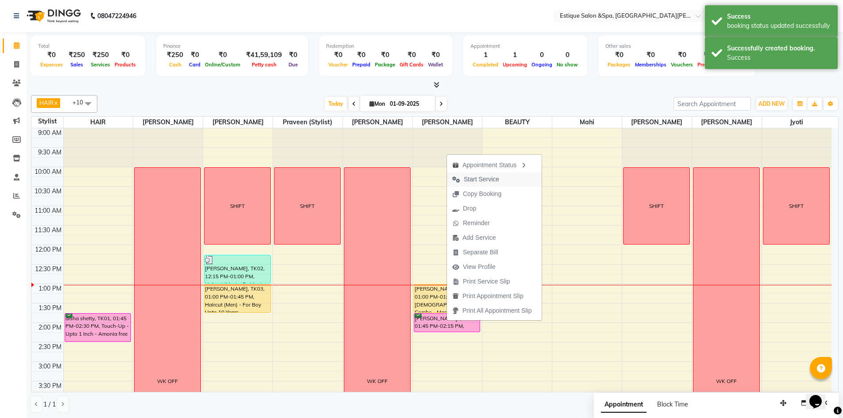
click at [477, 181] on span "Start Service" at bounding box center [481, 179] width 35 height 9
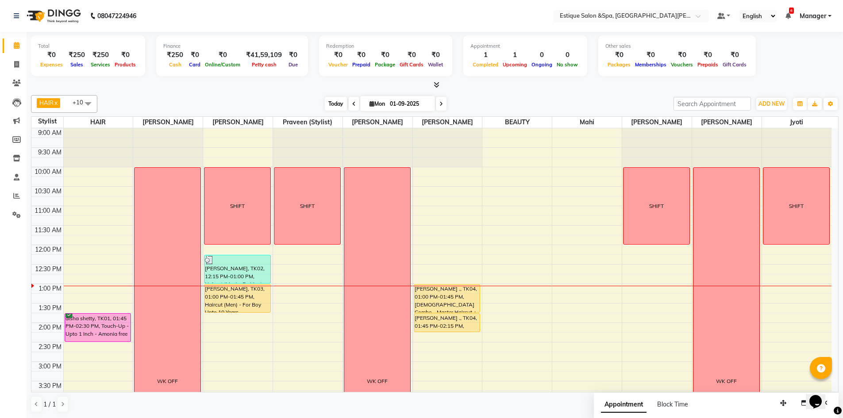
click at [334, 107] on span "Today" at bounding box center [336, 104] width 22 height 14
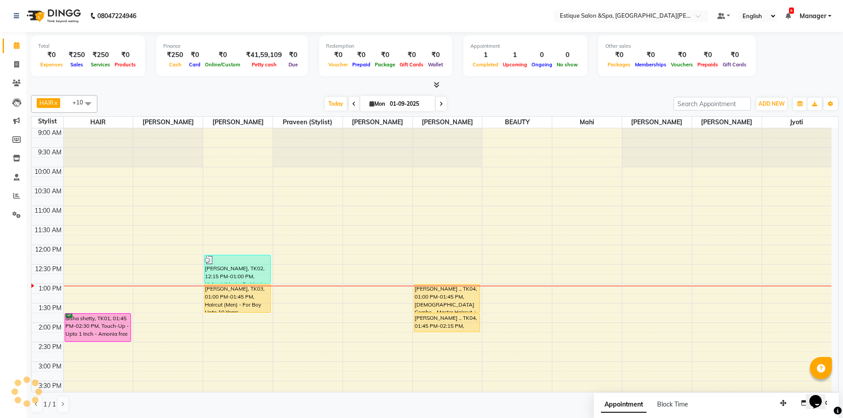
scroll to position [156, 0]
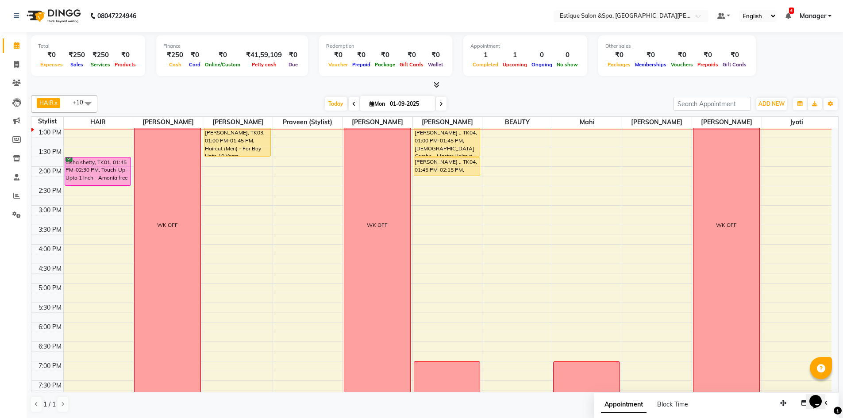
click at [440, 103] on icon at bounding box center [442, 103] width 4 height 5
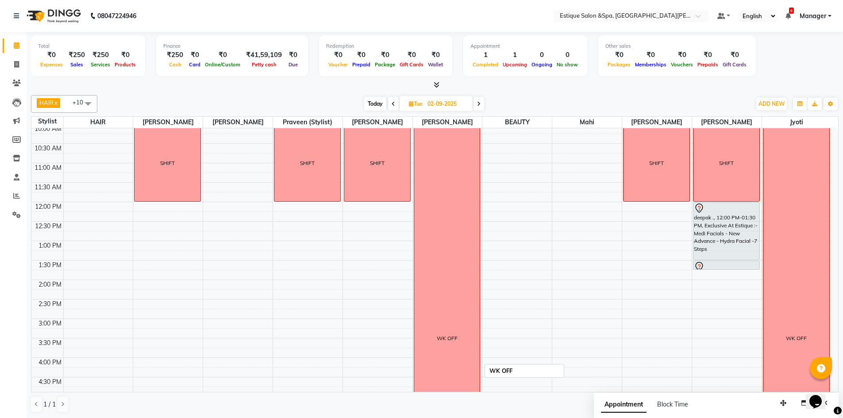
scroll to position [0, 0]
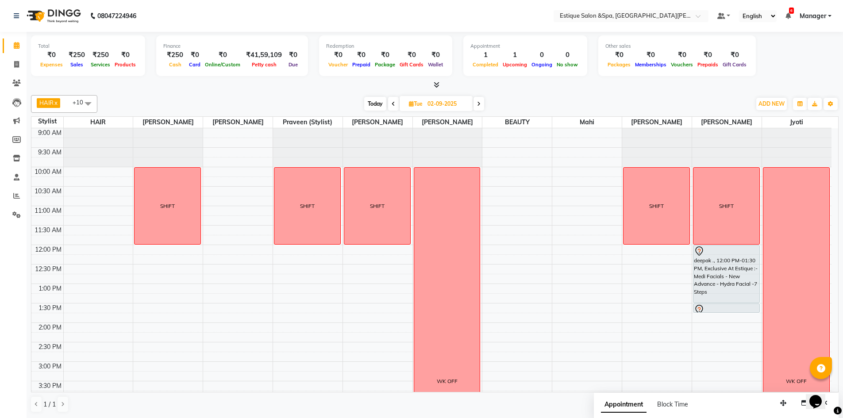
click at [378, 101] on span "Today" at bounding box center [375, 104] width 22 height 14
type input "01-09-2025"
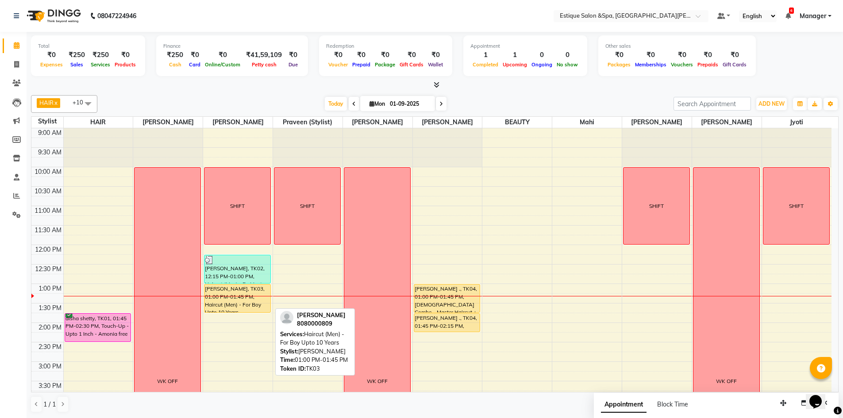
click at [250, 305] on div "Shipra Mittal, TK03, 01:00 PM-01:45 PM, Haircut (Men) - For Boy Upto 10 Years" at bounding box center [237, 299] width 66 height 28
select select "1"
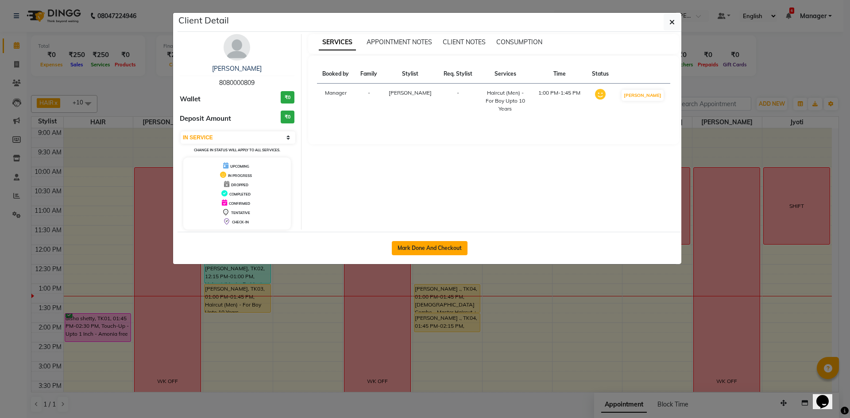
click at [419, 242] on button "Mark Done And Checkout" at bounding box center [430, 248] width 76 height 14
select select "service"
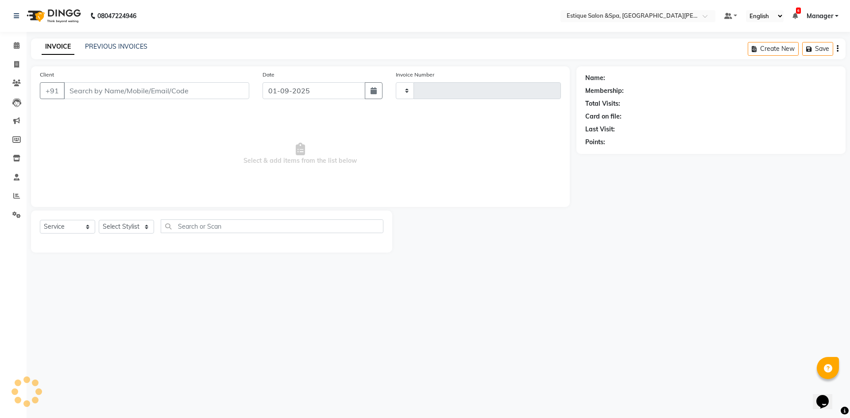
type input "2441"
select select "3928"
type input "8080000809"
select select "20112"
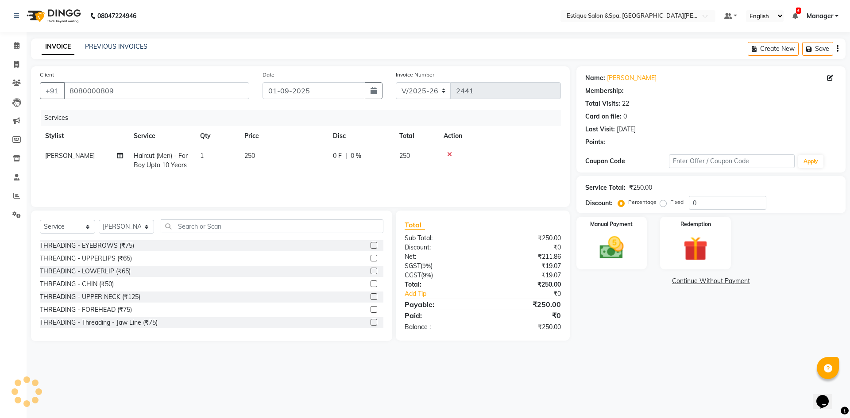
select select "1: Object"
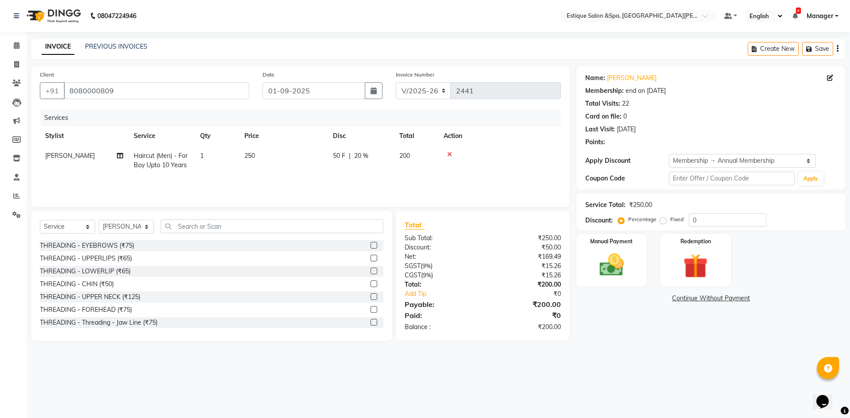
type input "20"
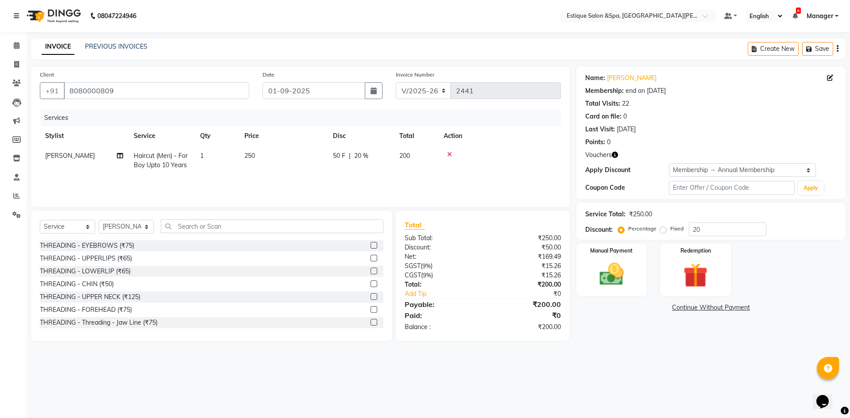
click at [613, 154] on icon "button" at bounding box center [615, 155] width 6 height 6
click at [638, 151] on div "Vouchers" at bounding box center [710, 154] width 251 height 9
click at [633, 274] on div "Manual Payment" at bounding box center [611, 270] width 73 height 54
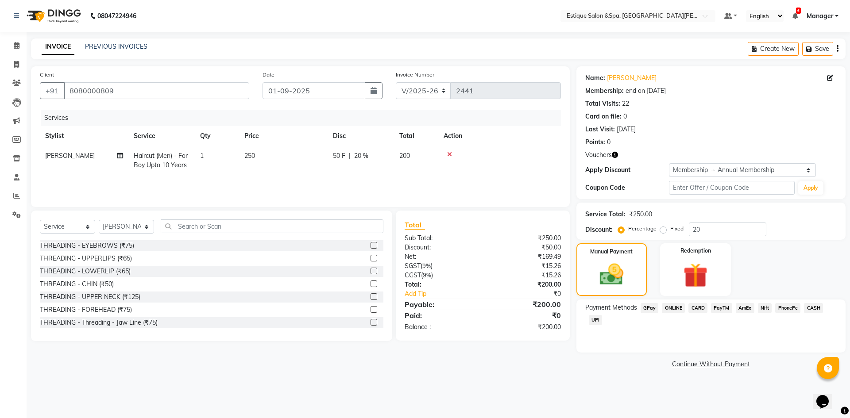
click at [806, 308] on span "CASH" at bounding box center [813, 308] width 19 height 10
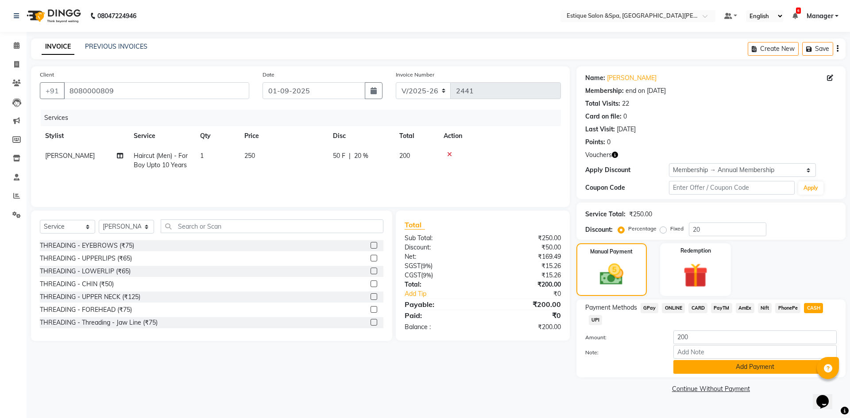
click at [790, 368] on button "Add Payment" at bounding box center [754, 367] width 163 height 14
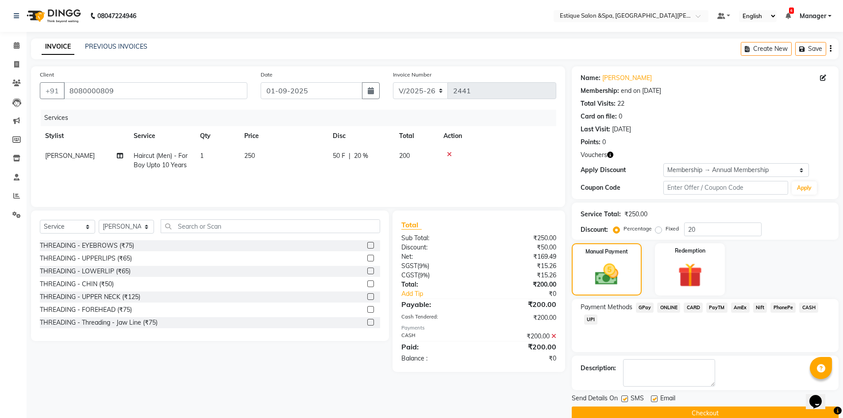
click at [739, 413] on button "Checkout" at bounding box center [705, 414] width 267 height 14
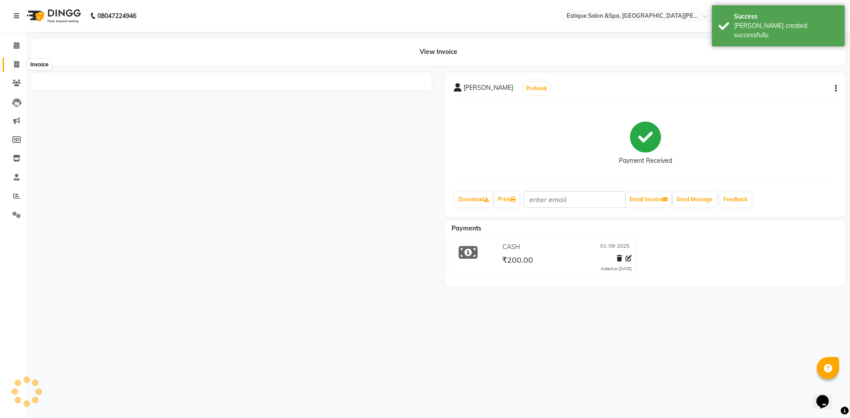
click at [17, 65] on icon at bounding box center [16, 64] width 5 height 7
select select "service"
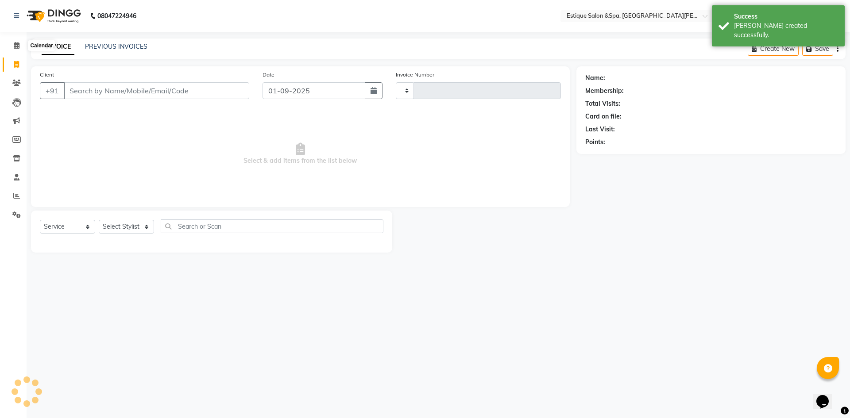
type input "2442"
select select "3928"
click at [120, 46] on link "PREVIOUS INVOICES" at bounding box center [116, 46] width 62 height 8
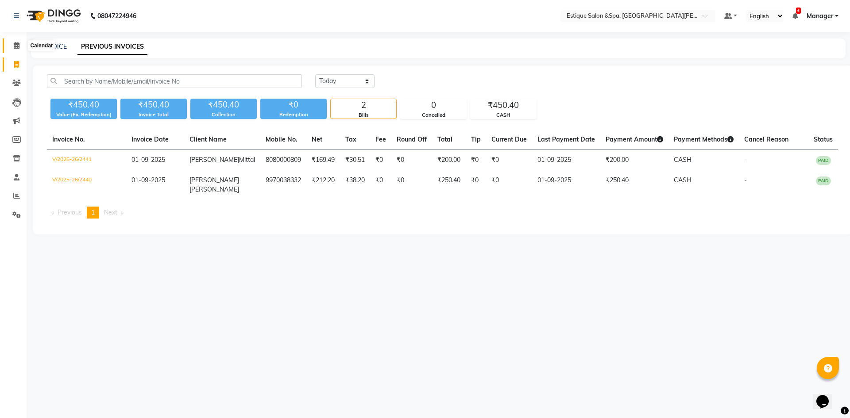
drag, startPoint x: 14, startPoint y: 45, endPoint x: 23, endPoint y: 62, distance: 19.6
click at [14, 45] on icon at bounding box center [17, 45] width 6 height 7
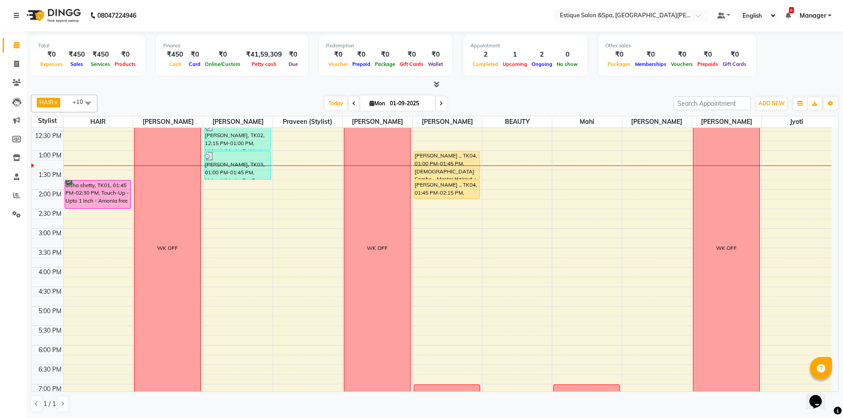
scroll to position [177, 0]
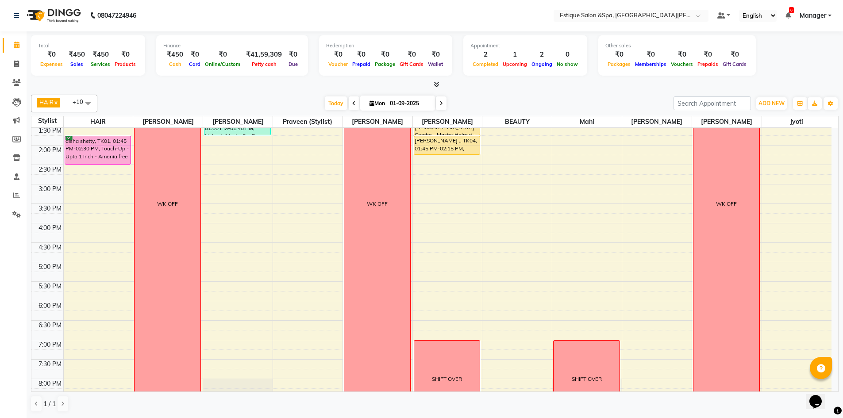
click at [528, 344] on div "9:00 AM 9:30 AM 10:00 AM 10:30 AM 11:00 AM 11:30 AM 12:00 PM 12:30 PM 1:00 PM 1…" at bounding box center [431, 204] width 800 height 506
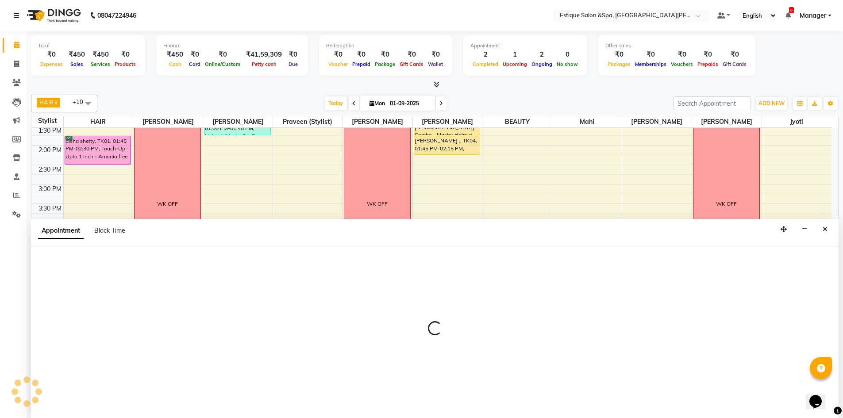
select select "44389"
select select "1140"
select select "tentative"
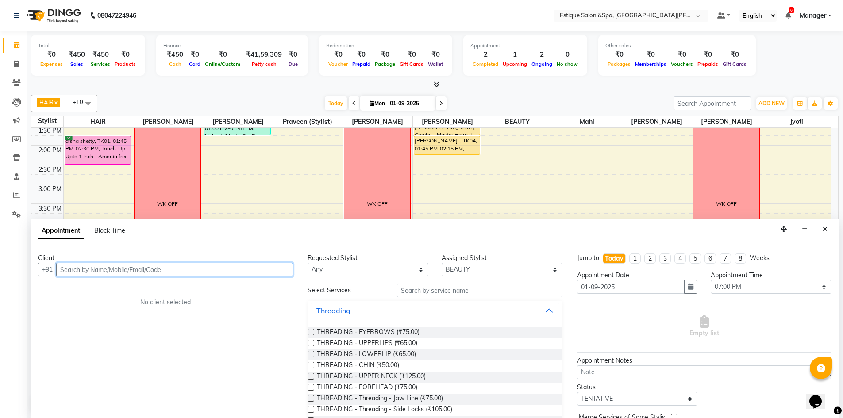
click at [135, 268] on input "text" at bounding box center [174, 270] width 237 height 14
type input "7250432684"
click at [285, 264] on button "Add Client" at bounding box center [274, 270] width 37 height 14
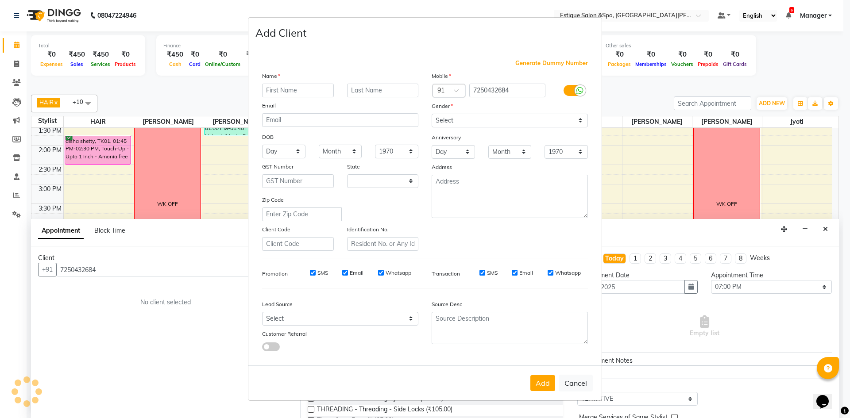
select select "22"
click at [316, 90] on input "text" at bounding box center [298, 91] width 72 height 14
type input "samridhi"
type input "patel"
click at [482, 121] on select "Select Male Female Other Prefer Not To Say" at bounding box center [510, 121] width 156 height 14
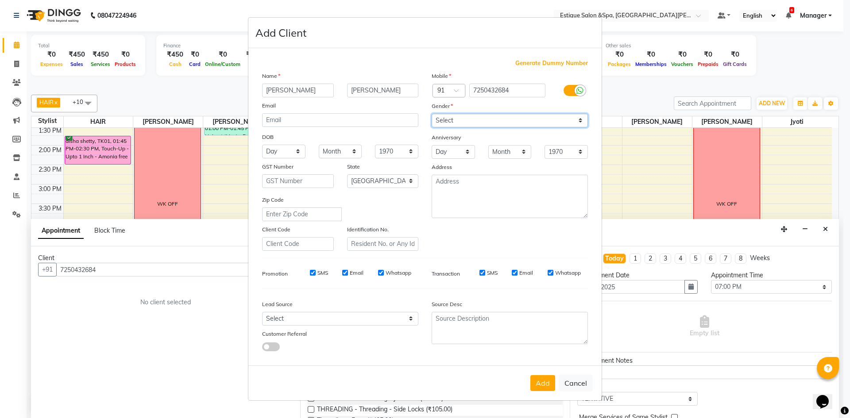
select select "female"
click at [432, 114] on select "Select Male Female Other Prefer Not To Say" at bounding box center [510, 121] width 156 height 14
click at [548, 380] on button "Add" at bounding box center [542, 383] width 25 height 16
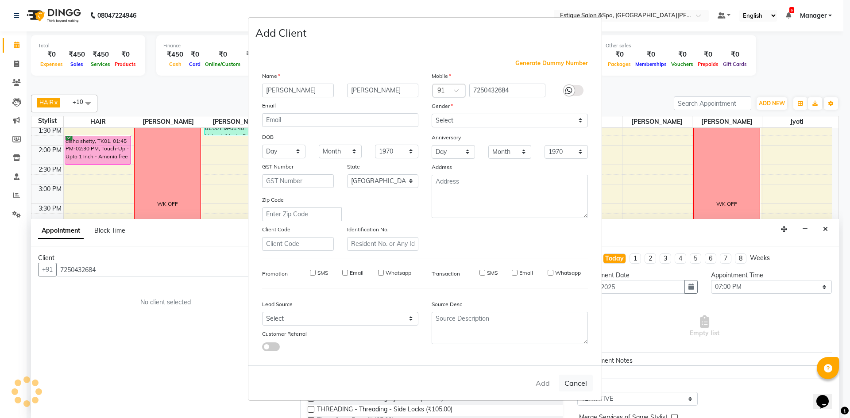
select select
select select "null"
select select
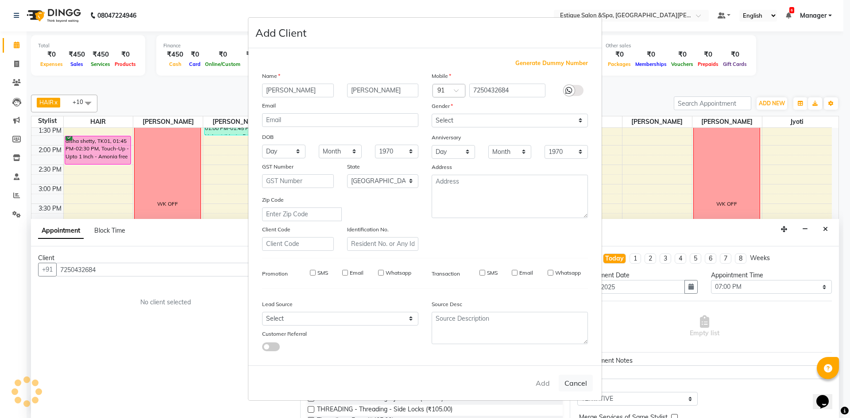
select select
checkbox input "false"
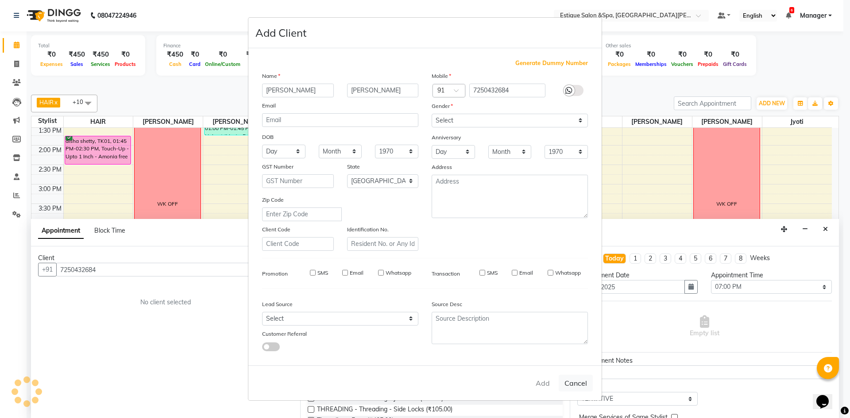
checkbox input "false"
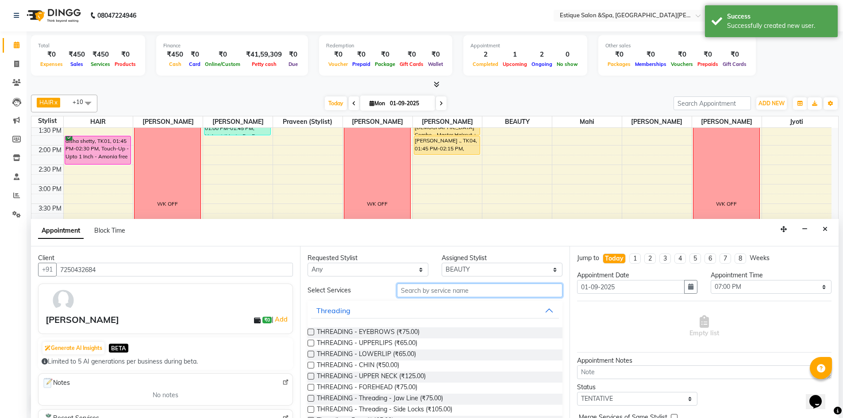
click at [497, 291] on input "text" at bounding box center [480, 291] width 166 height 14
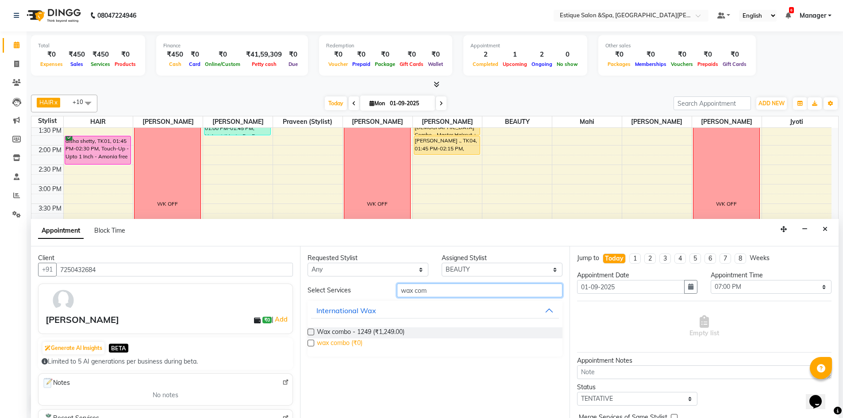
type input "wax com"
click at [343, 341] on span "wax combo (₹0)" at bounding box center [340, 344] width 46 height 11
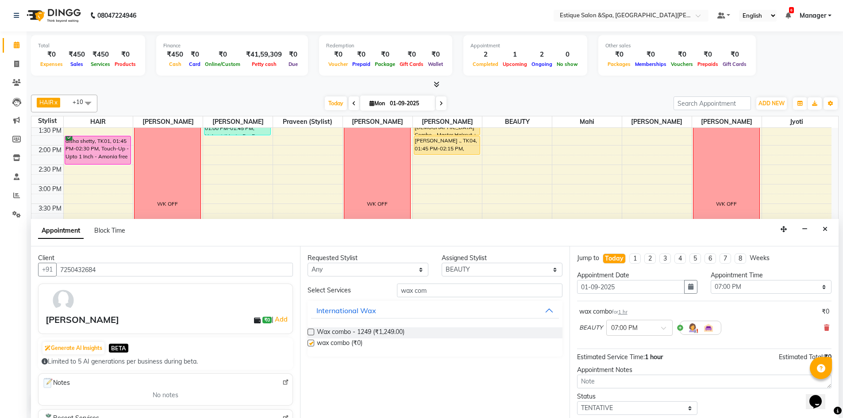
checkbox input "false"
drag, startPoint x: 432, startPoint y: 290, endPoint x: 249, endPoint y: 262, distance: 185.7
click at [252, 263] on div "Client +91 7250432684 samridhi patel ₹0 | Add Generate AI Insights BETA Limited…" at bounding box center [435, 333] width 808 height 172
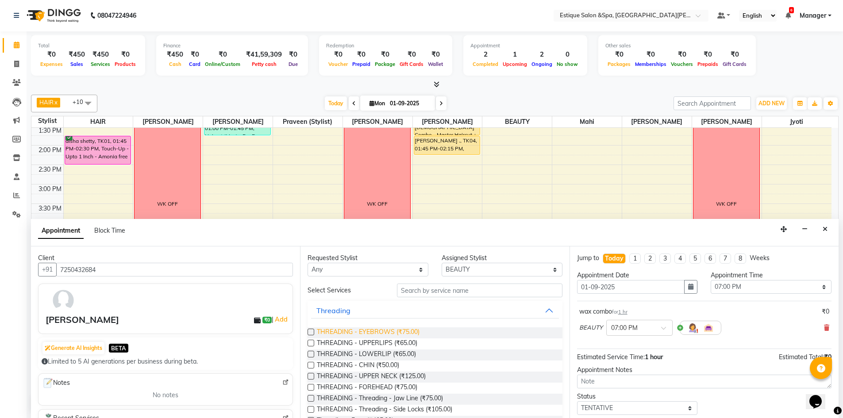
click at [347, 329] on span "THREADING - EYEBROWS (₹75.00)" at bounding box center [368, 333] width 103 height 11
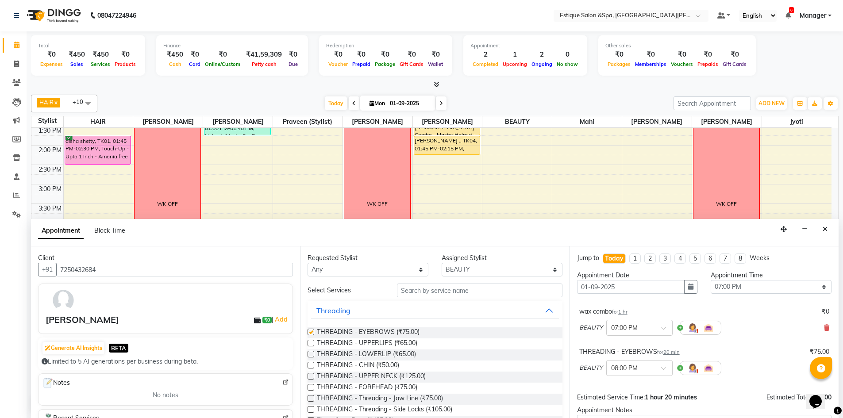
checkbox input "false"
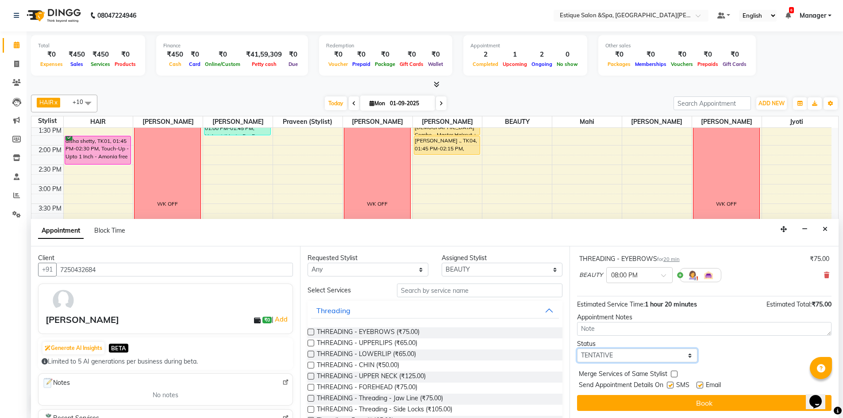
click at [665, 354] on select "Select TENTATIVE CONFIRM CHECK-IN UPCOMING" at bounding box center [637, 356] width 121 height 14
select select "confirm booking"
click at [577, 349] on select "Select TENTATIVE CONFIRM CHECK-IN UPCOMING" at bounding box center [637, 356] width 121 height 14
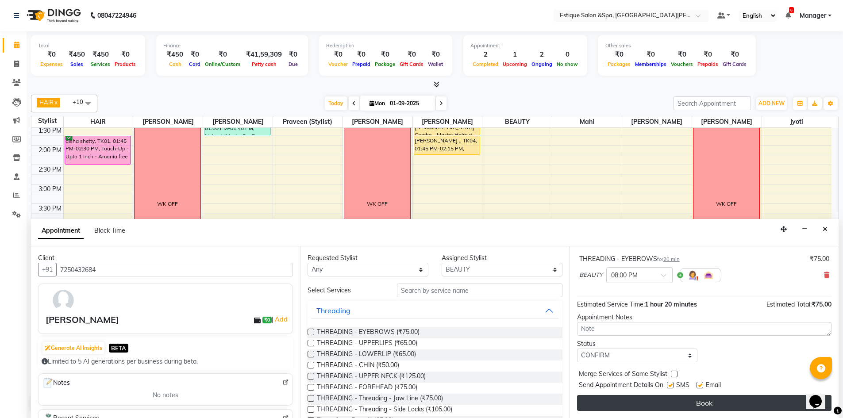
click at [648, 408] on button "Book" at bounding box center [704, 403] width 255 height 16
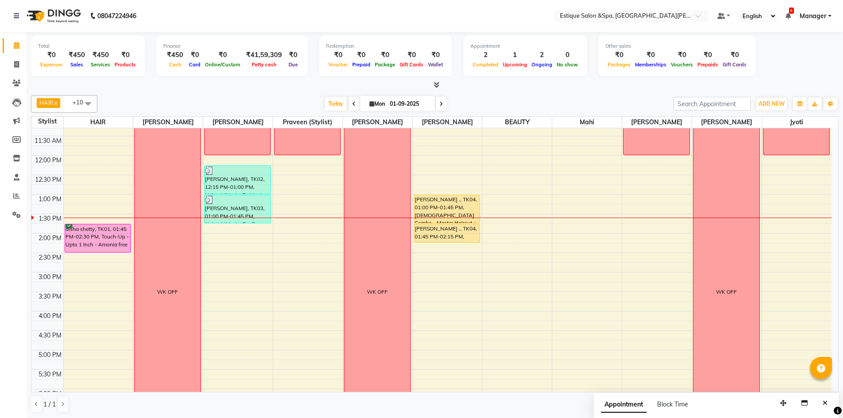
scroll to position [177, 0]
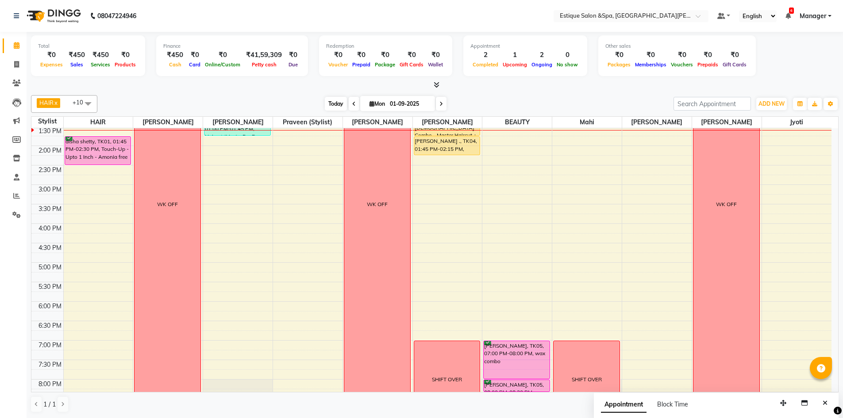
click at [331, 107] on span "Today" at bounding box center [336, 104] width 22 height 14
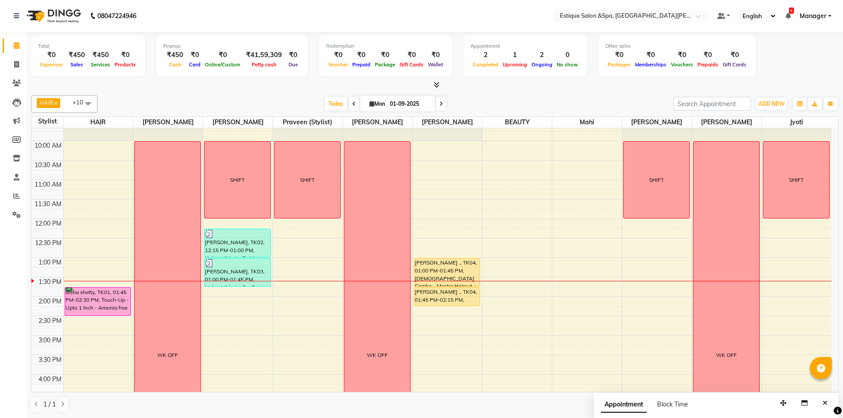
scroll to position [23, 0]
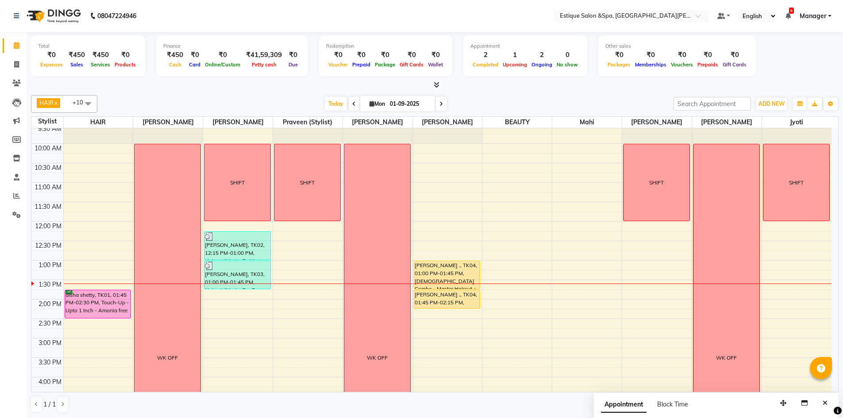
click at [440, 104] on icon at bounding box center [442, 103] width 4 height 5
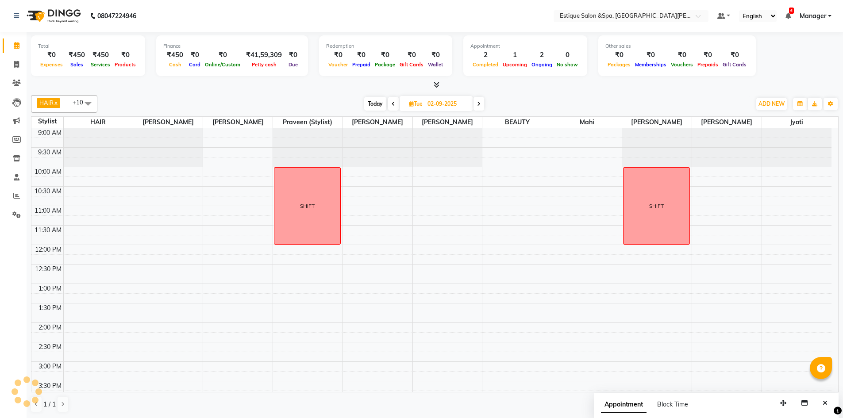
scroll to position [156, 0]
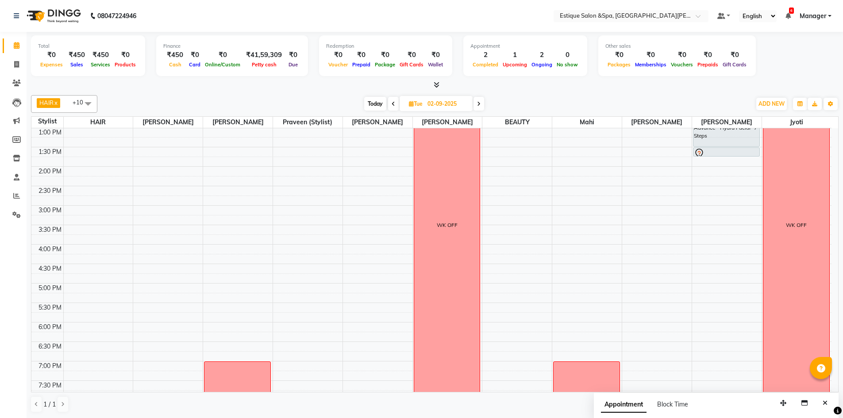
click at [393, 105] on icon at bounding box center [394, 103] width 4 height 5
type input "01-09-2025"
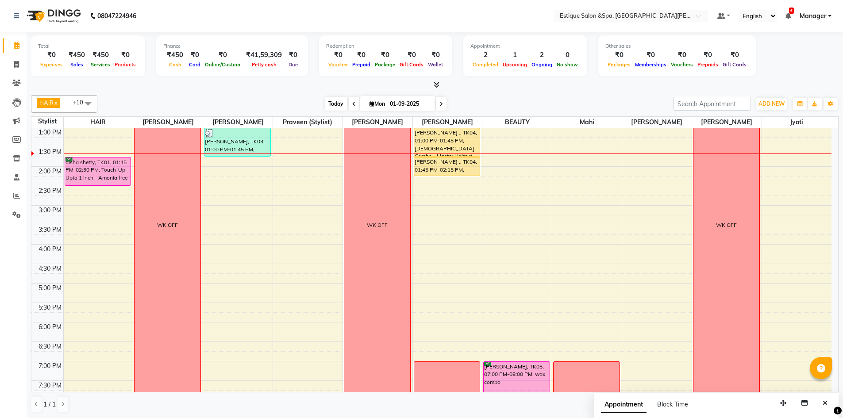
drag, startPoint x: 335, startPoint y: 102, endPoint x: 329, endPoint y: 101, distance: 5.8
click at [335, 102] on span "Today" at bounding box center [336, 104] width 22 height 14
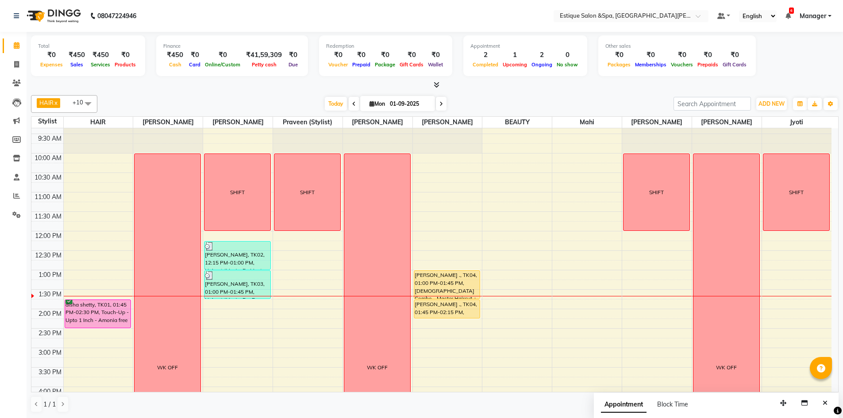
scroll to position [0, 0]
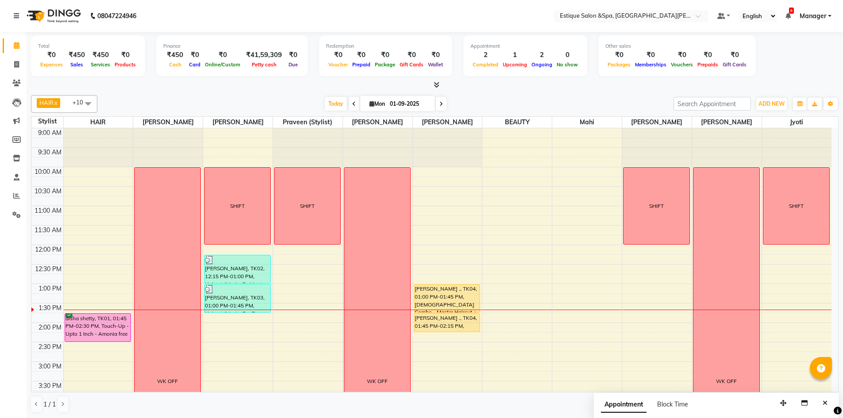
click at [808, 58] on div "Total ₹0 Expenses ₹450 Sales ₹450 Services ₹0 Products Finance ₹450 Cash ₹0 Car…" at bounding box center [435, 56] width 808 height 43
click at [810, 47] on div "Total ₹0 Expenses ₹450 Sales ₹450 Services ₹0 Products Finance ₹450 Cash ₹0 Car…" at bounding box center [435, 56] width 808 height 43
click at [814, 53] on div "Total ₹0 Expenses ₹450 Sales ₹450 Services ₹0 Products Finance ₹450 Cash ₹0 Car…" at bounding box center [435, 56] width 808 height 43
click at [825, 47] on div "Total ₹0 Expenses ₹450 Sales ₹450 Services ₹0 Products Finance ₹450 Cash ₹0 Car…" at bounding box center [435, 56] width 808 height 43
click at [832, 63] on div "Total ₹0 Expenses ₹450 Sales ₹450 Services ₹0 Products Finance ₹450 Cash ₹0 Car…" at bounding box center [435, 56] width 808 height 43
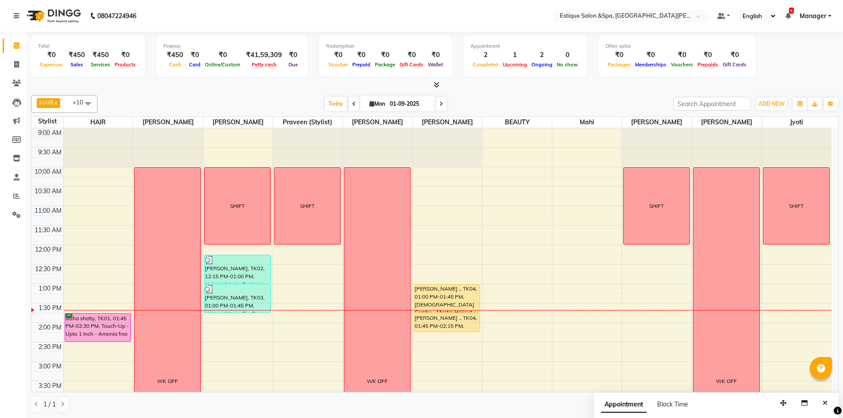
click at [831, 66] on div "Total ₹0 Expenses ₹450 Sales ₹450 Services ₹0 Products Finance ₹450 Cash ₹0 Car…" at bounding box center [435, 56] width 808 height 43
click at [825, 70] on div "Total ₹0 Expenses ₹450 Sales ₹450 Services ₹0 Products Finance ₹450 Cash ₹0 Car…" at bounding box center [435, 56] width 808 height 43
click at [810, 73] on div "Total ₹0 Expenses ₹450 Sales ₹450 Services ₹0 Products Finance ₹450 Cash ₹0 Car…" at bounding box center [435, 56] width 808 height 43
click at [538, 98] on div "Today Mon 01-09-2025" at bounding box center [385, 103] width 567 height 13
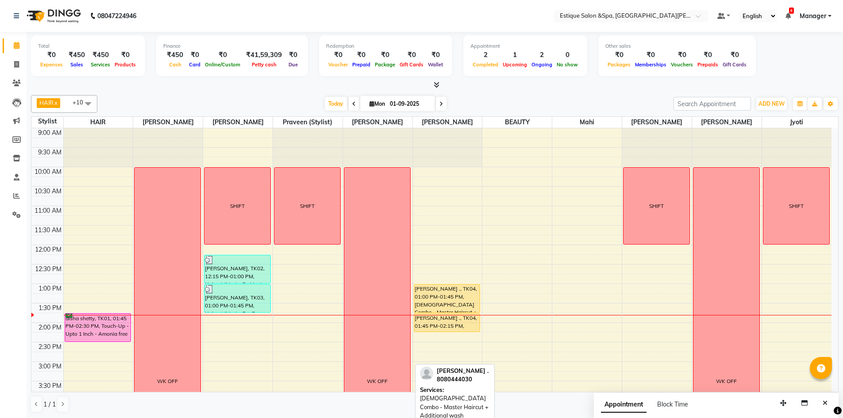
click at [447, 292] on div "parminder ., TK04, 01:00 PM-01:45 PM, Male Combo - Master Haircut + Additional …" at bounding box center [447, 299] width 66 height 28
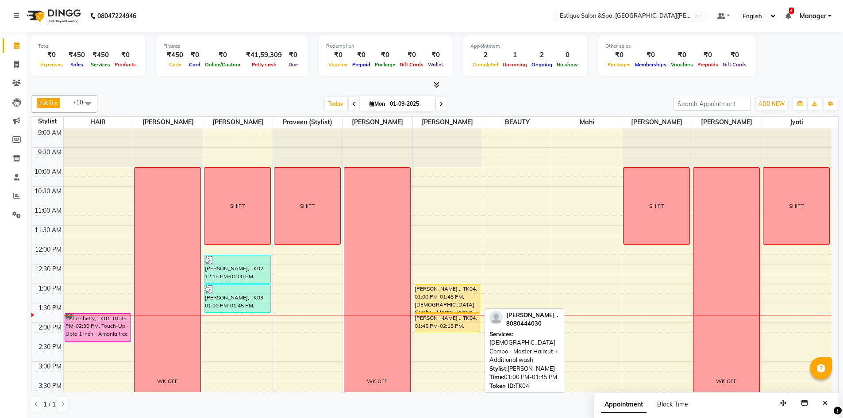
click at [441, 290] on div "parminder ., TK04, 01:00 PM-01:45 PM, Male Combo - Master Haircut + Additional …" at bounding box center [447, 299] width 66 height 28
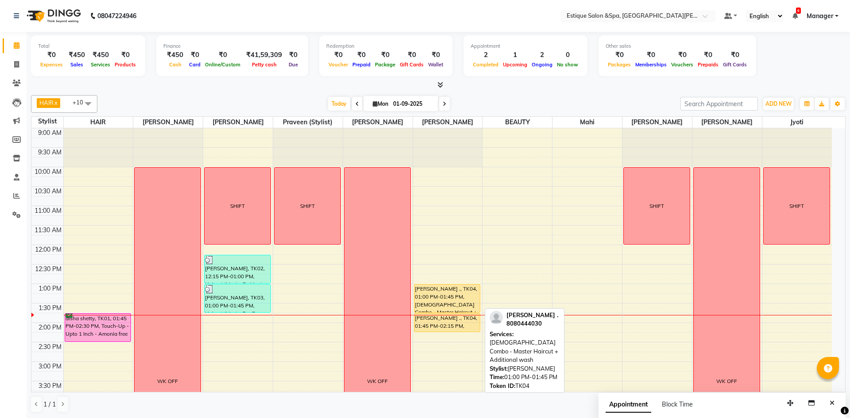
select select "1"
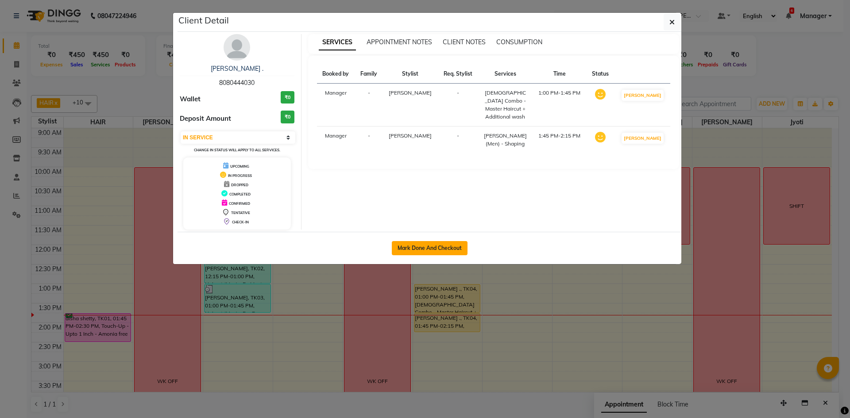
click at [430, 250] on button "Mark Done And Checkout" at bounding box center [430, 248] width 76 height 14
select select "service"
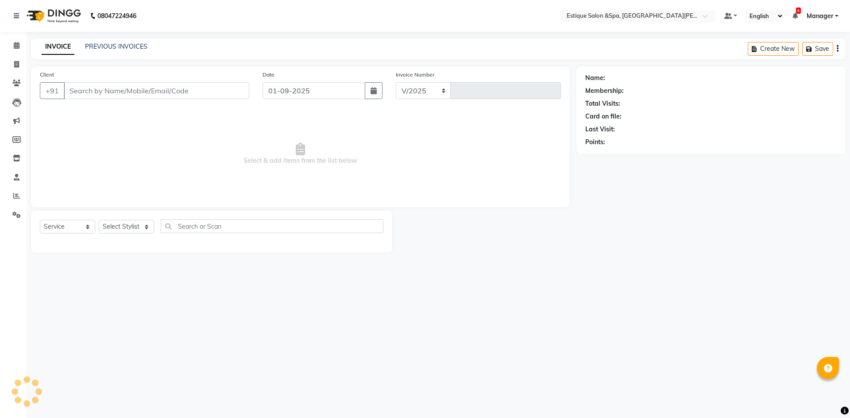
select select "3928"
type input "2442"
type input "8080444030"
select select "65828"
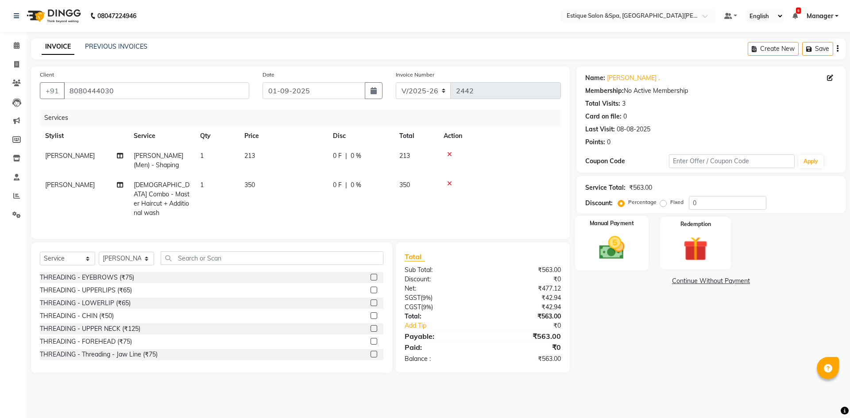
click at [614, 243] on img at bounding box center [611, 247] width 41 height 29
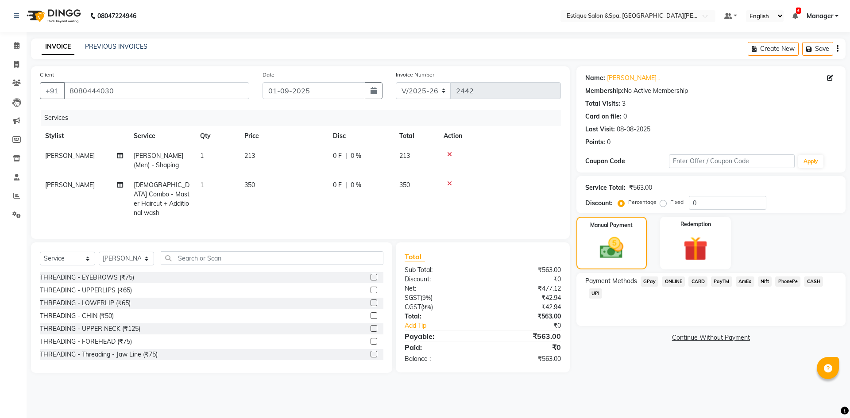
click at [652, 282] on span "GPay" at bounding box center [649, 282] width 18 height 10
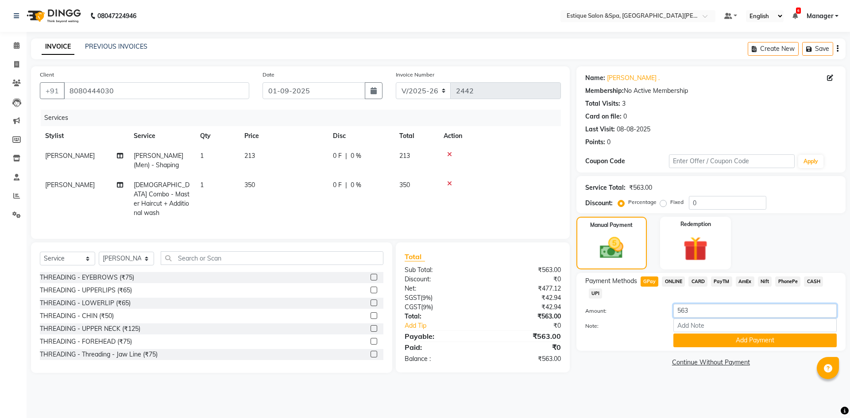
drag, startPoint x: 710, startPoint y: 310, endPoint x: 574, endPoint y: 307, distance: 136.8
click at [574, 307] on div "Client +91 8080444030 Date 01-09-2025 Invoice Number V/2025 V/2025-26 2442 Serv…" at bounding box center [438, 219] width 828 height 307
type input "63"
click at [748, 345] on button "Add Payment" at bounding box center [754, 341] width 163 height 14
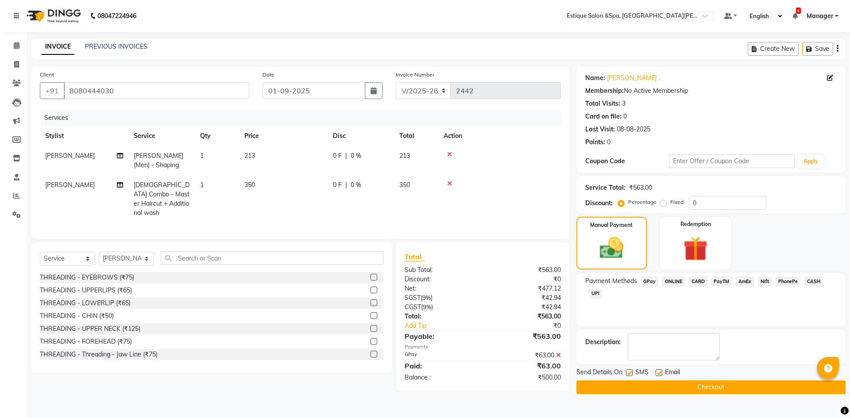
drag, startPoint x: 812, startPoint y: 280, endPoint x: 804, endPoint y: 303, distance: 24.2
click at [813, 280] on span "CASH" at bounding box center [813, 282] width 19 height 10
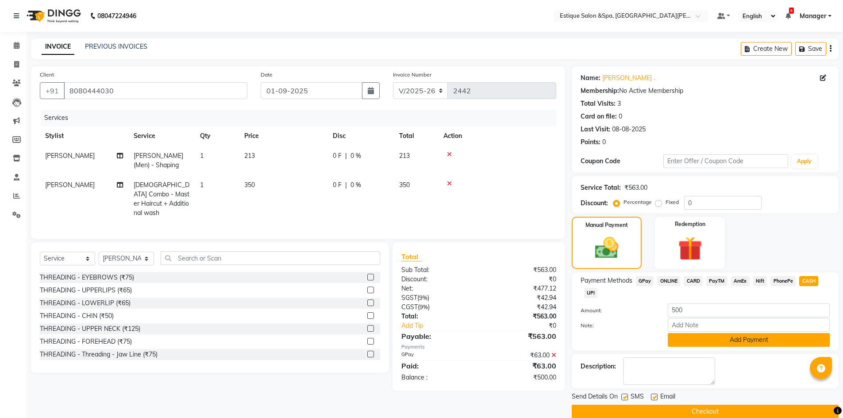
click at [736, 342] on button "Add Payment" at bounding box center [749, 340] width 162 height 14
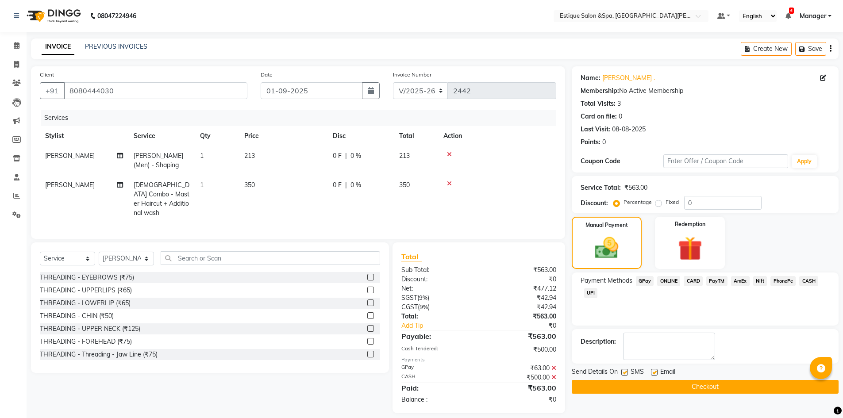
click at [693, 388] on button "Checkout" at bounding box center [705, 387] width 267 height 14
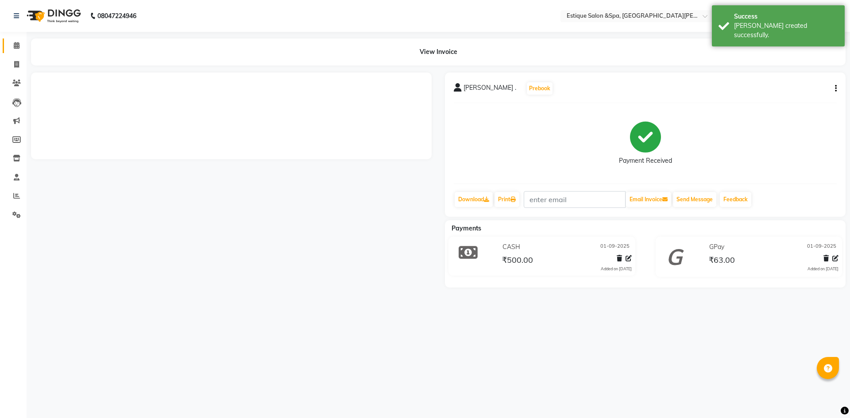
click at [13, 44] on span at bounding box center [16, 46] width 15 height 10
